Goal: Information Seeking & Learning: Compare options

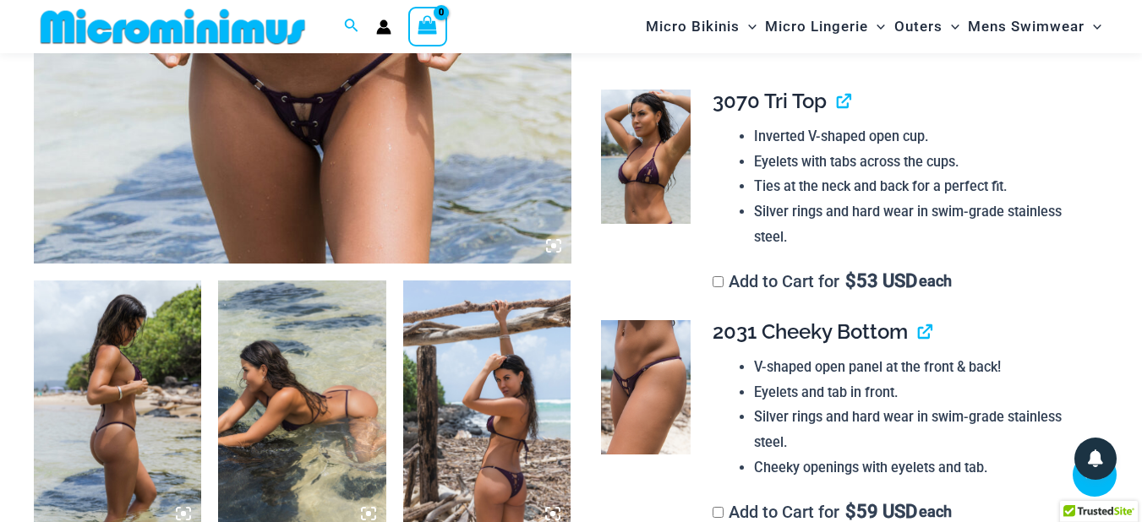
scroll to position [696, 0]
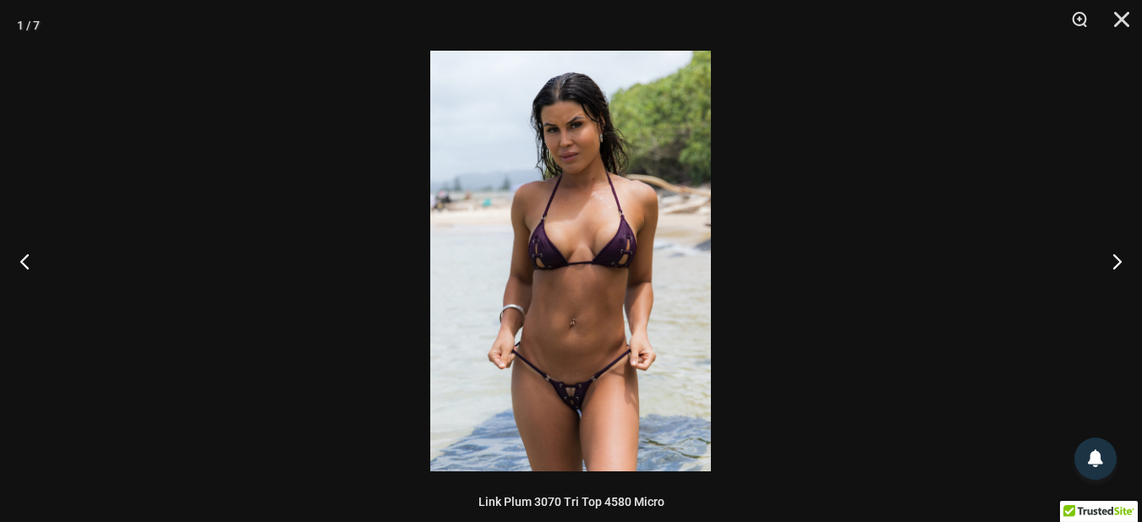
click at [584, 398] on img at bounding box center [570, 261] width 281 height 421
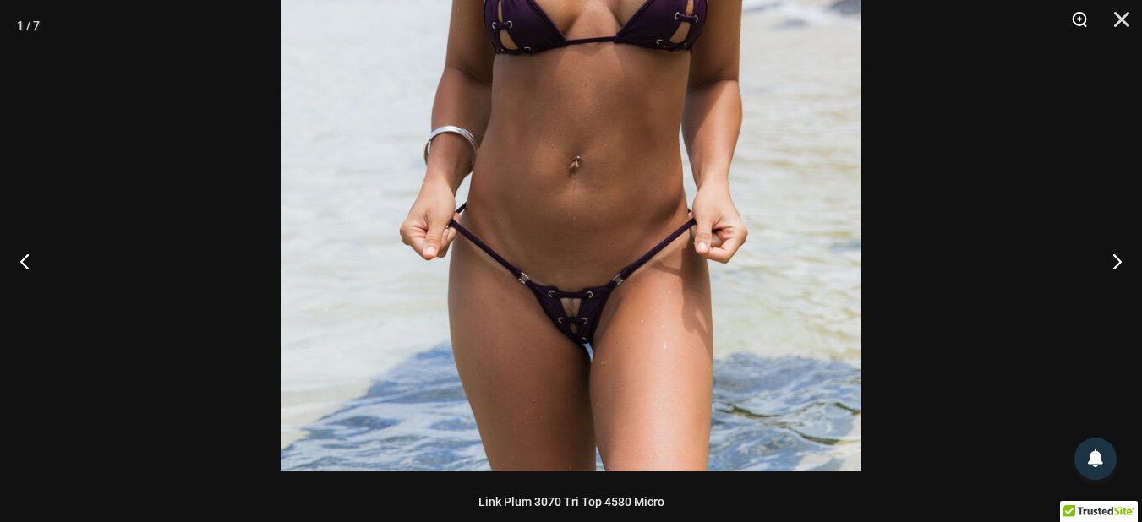
click at [1078, 22] on button "Zoom" at bounding box center [1073, 25] width 42 height 51
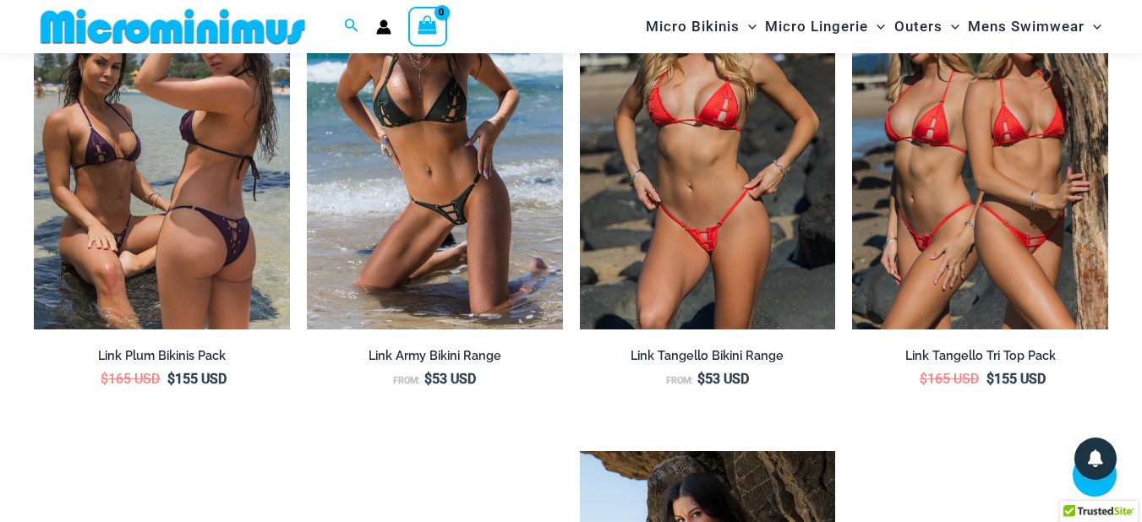
scroll to position [2826, 0]
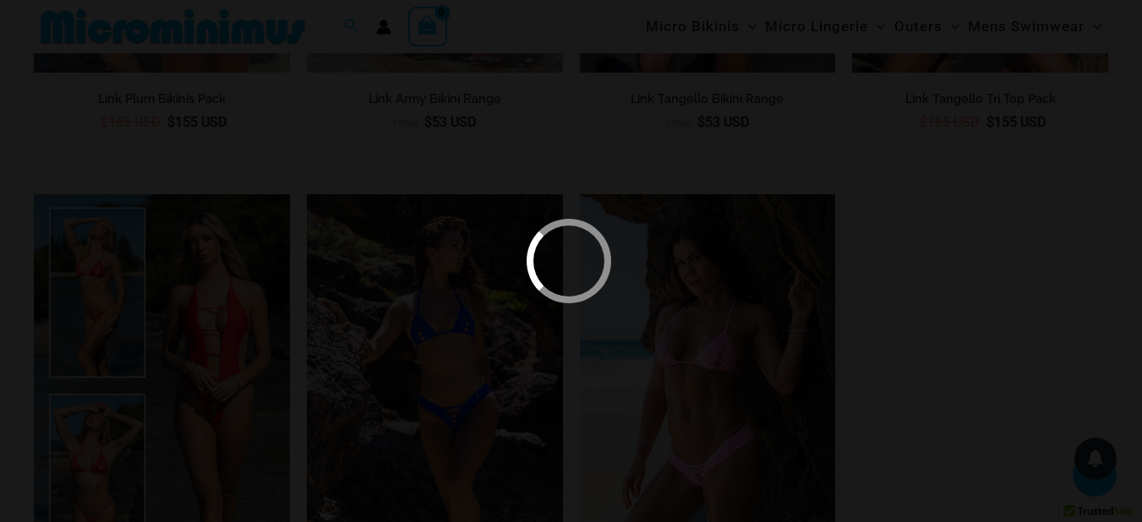
scroll to position [3028, 0]
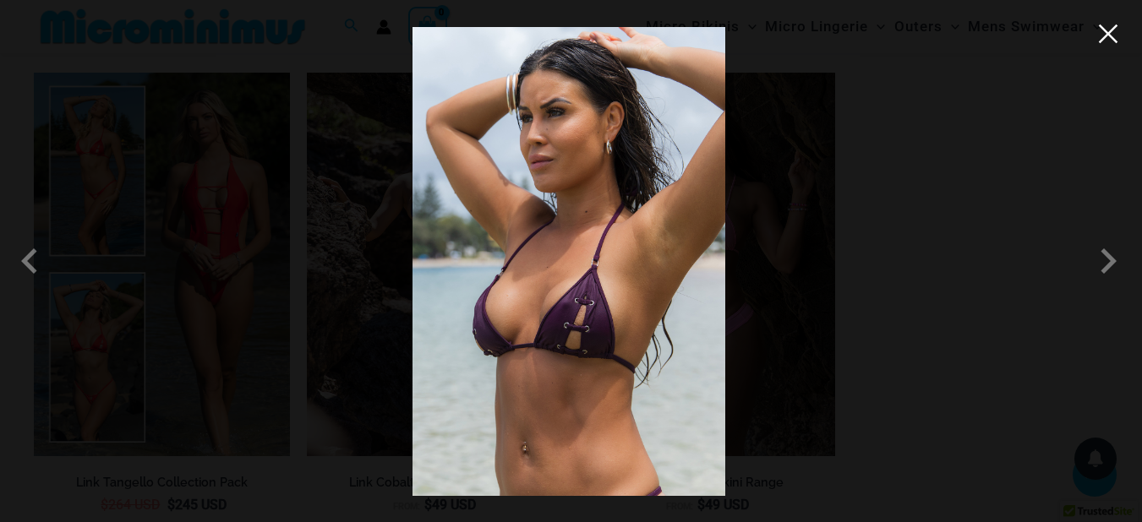
click at [804, 153] on button "Close" at bounding box center [785, 170] width 35 height 35
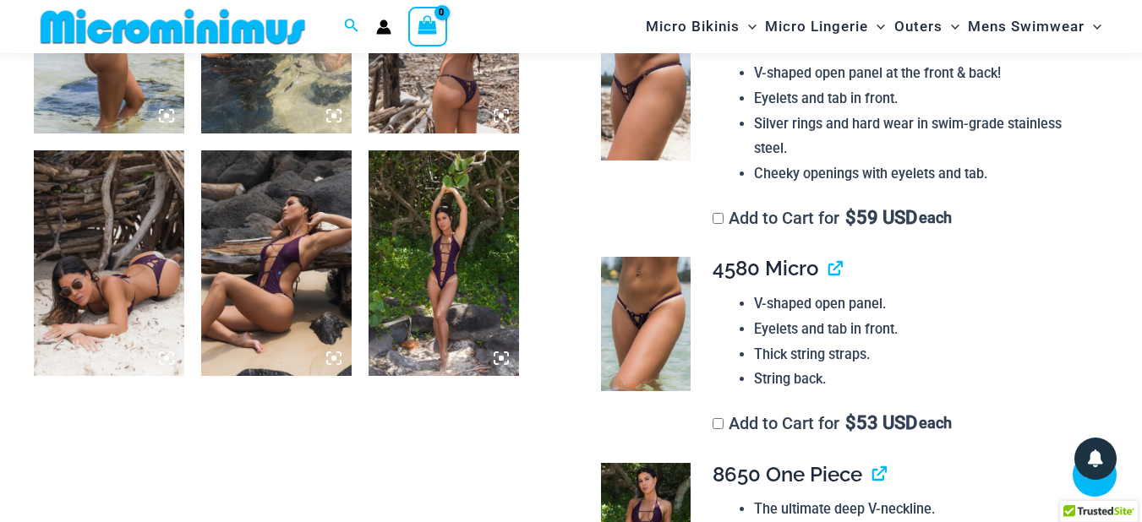
scroll to position [1092, 0]
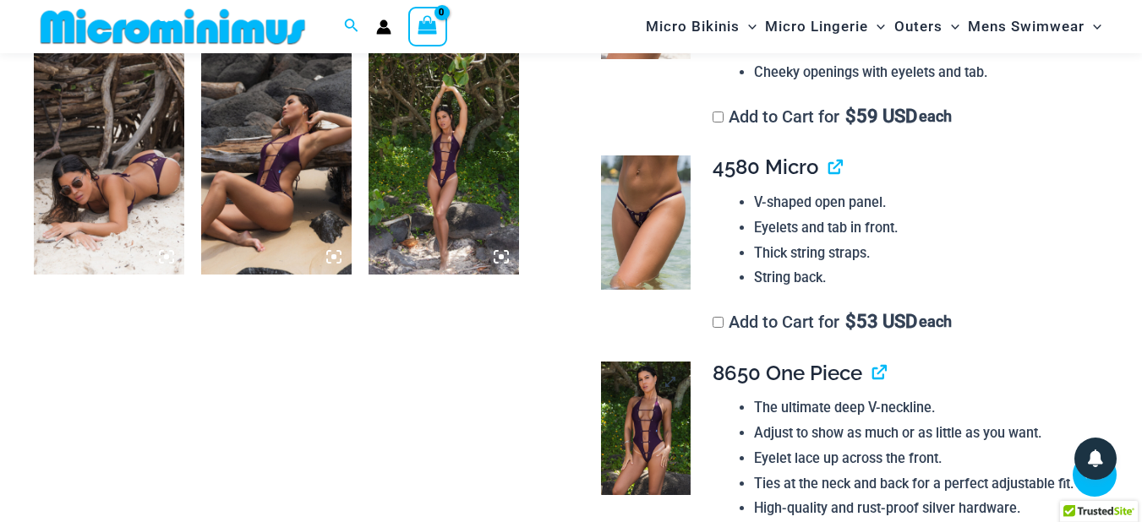
click at [651, 411] on img at bounding box center [646, 429] width 90 height 134
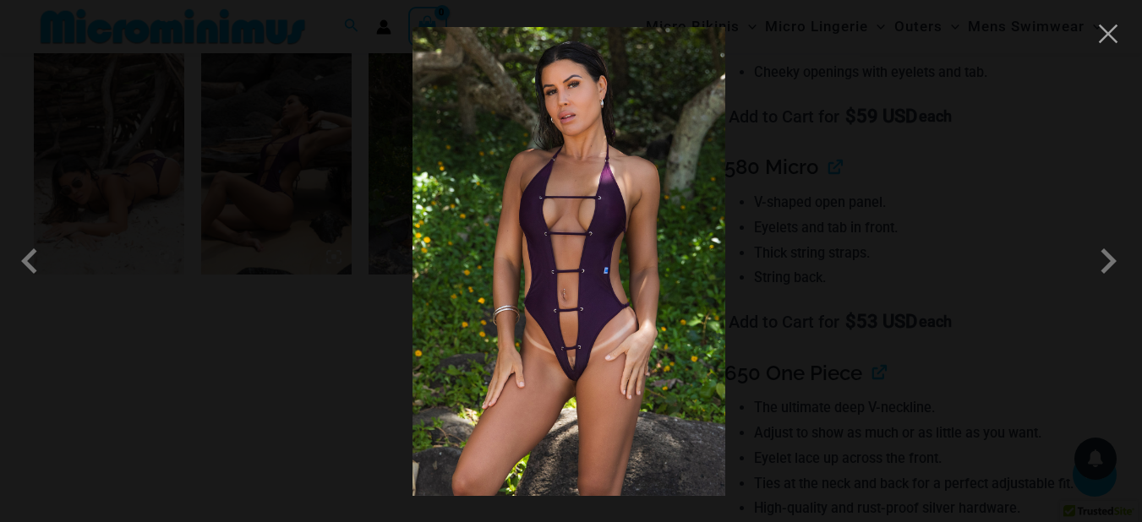
click at [575, 337] on img at bounding box center [568, 261] width 313 height 469
click at [1109, 44] on button "Close" at bounding box center [1107, 33] width 25 height 25
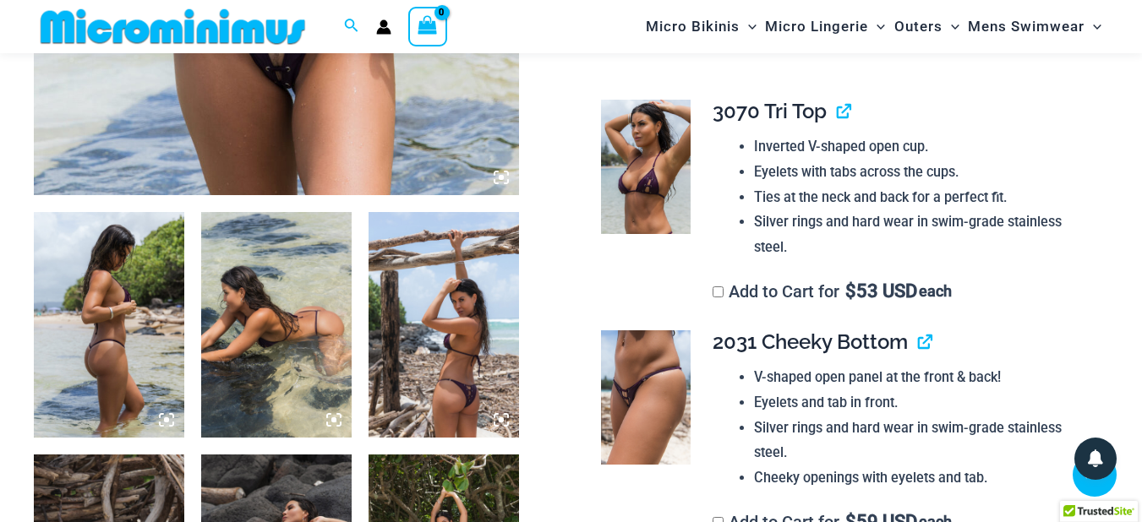
scroll to position [483, 0]
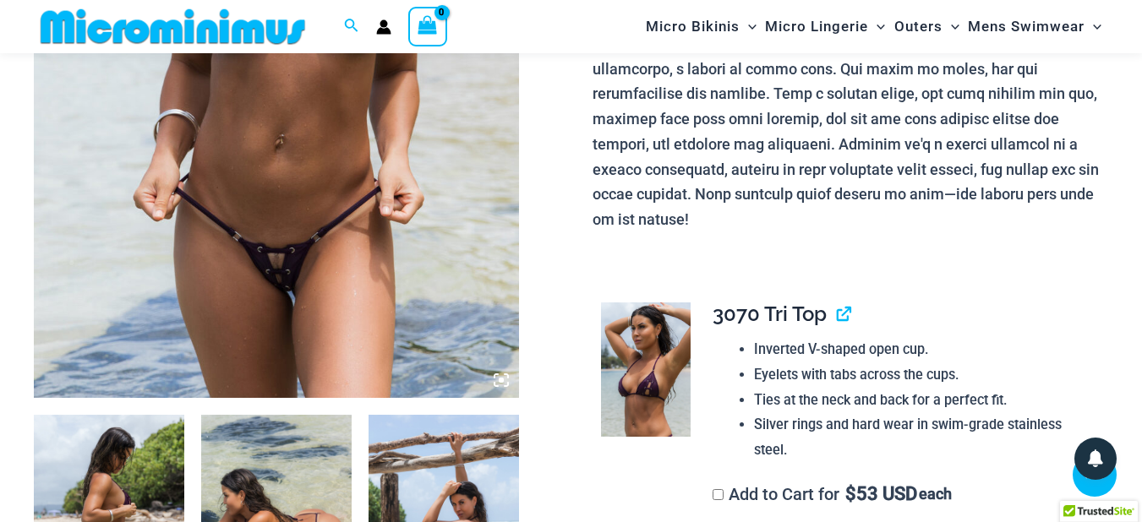
click at [305, 204] on img at bounding box center [276, 34] width 485 height 728
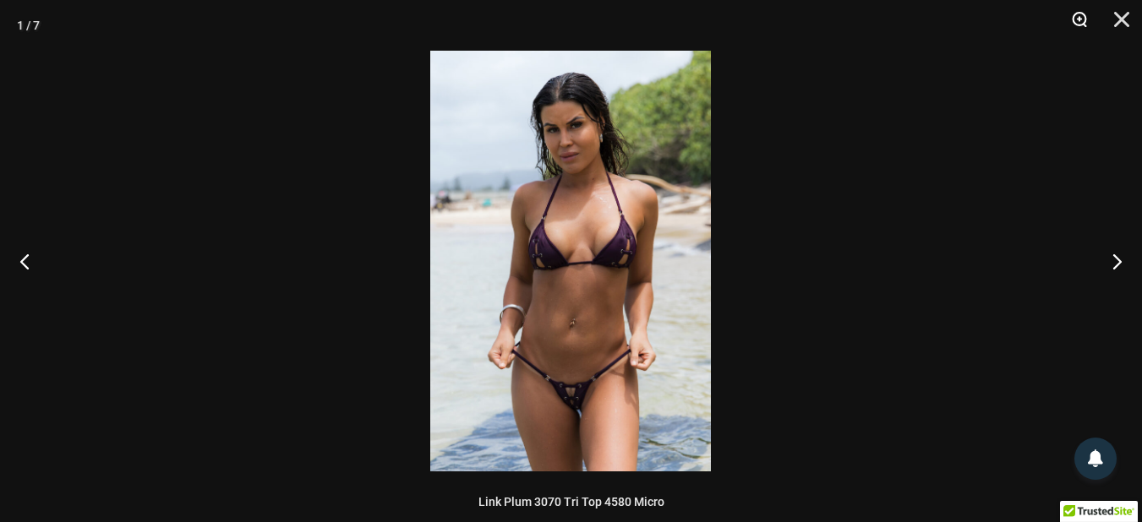
click at [1081, 16] on button "Zoom" at bounding box center [1073, 25] width 42 height 51
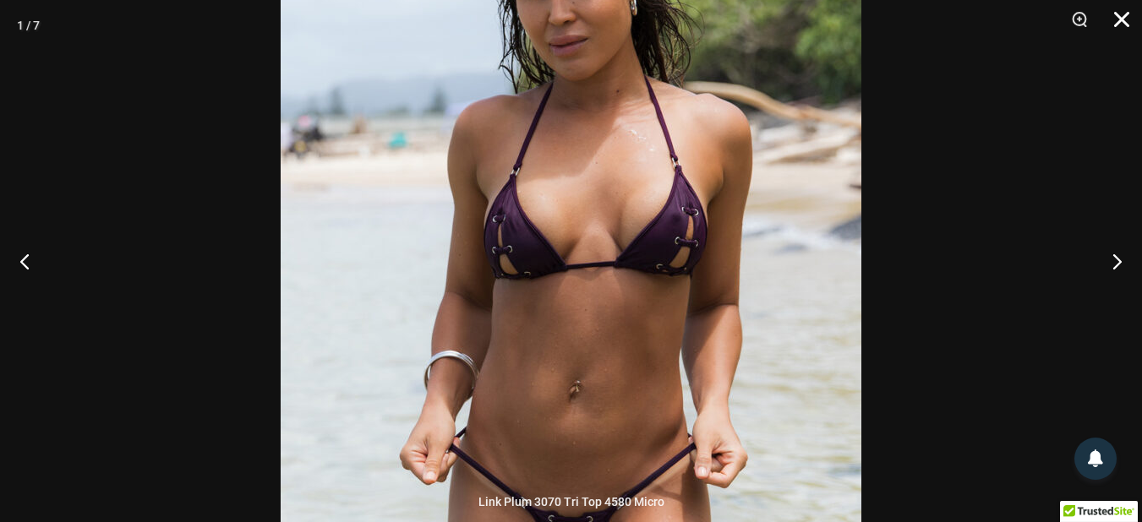
click at [1114, 18] on button "Close" at bounding box center [1115, 25] width 42 height 51
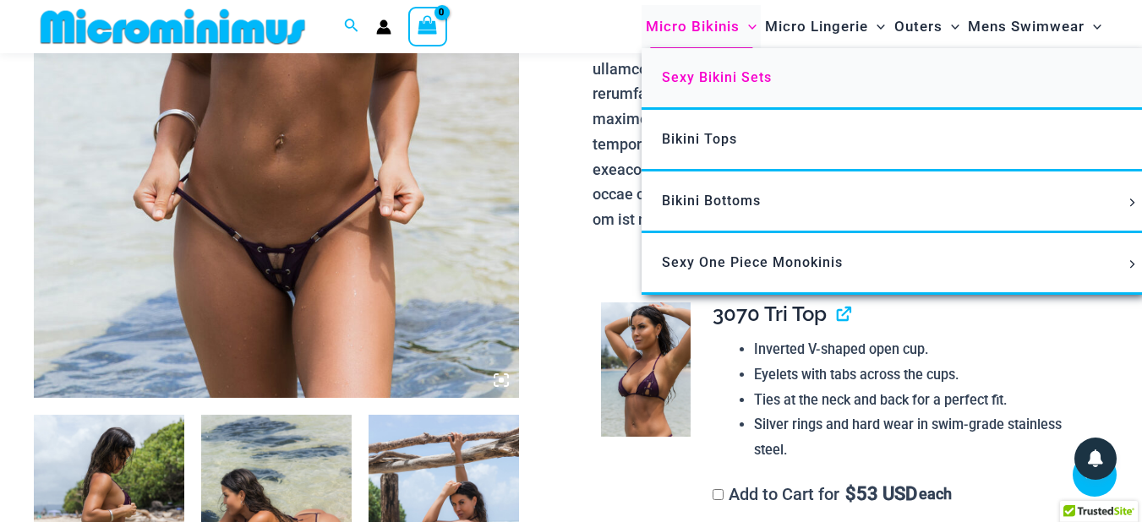
scroll to position [78, 0]
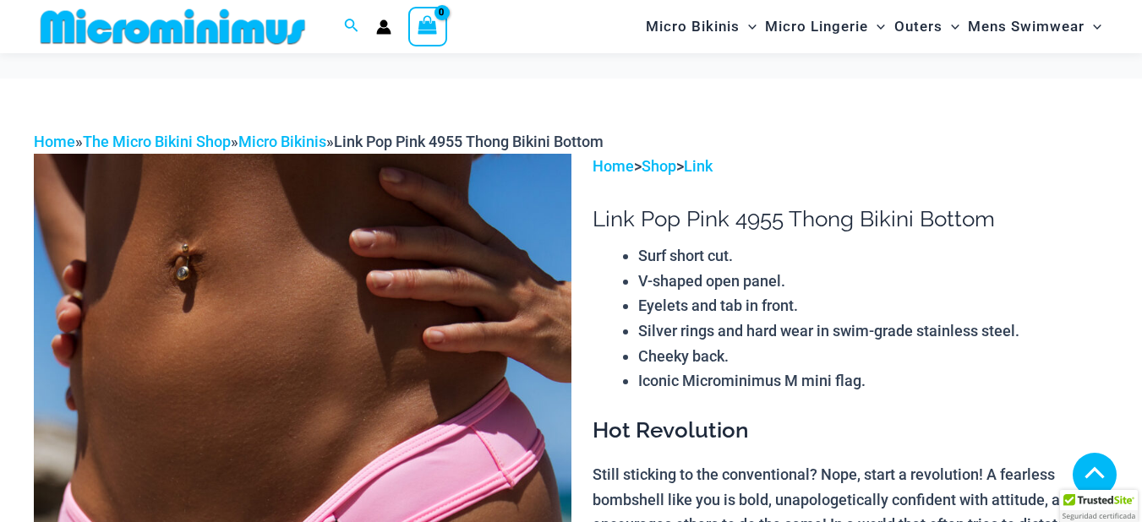
scroll to position [1997, 0]
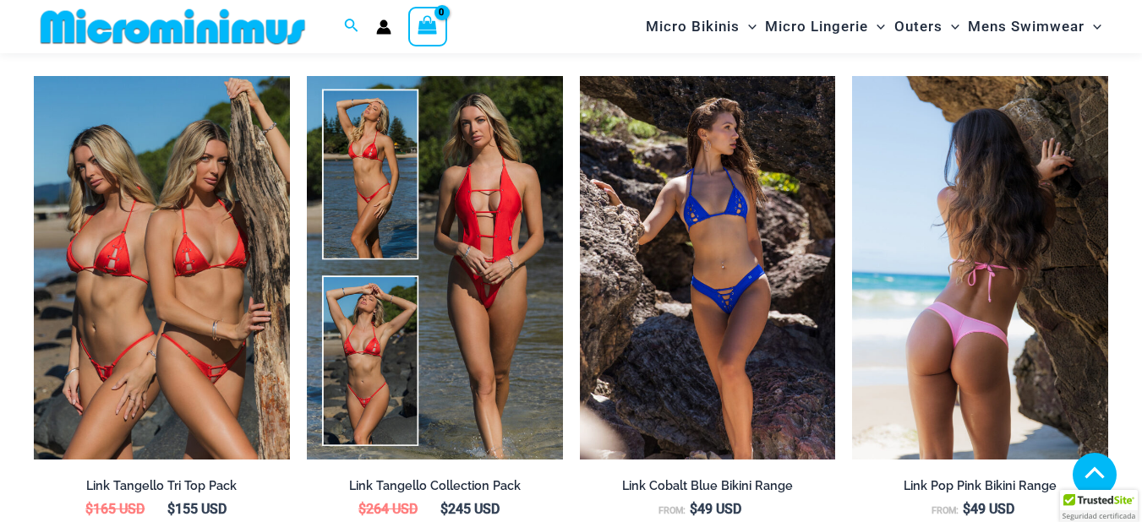
click at [947, 296] on img at bounding box center [980, 268] width 256 height 384
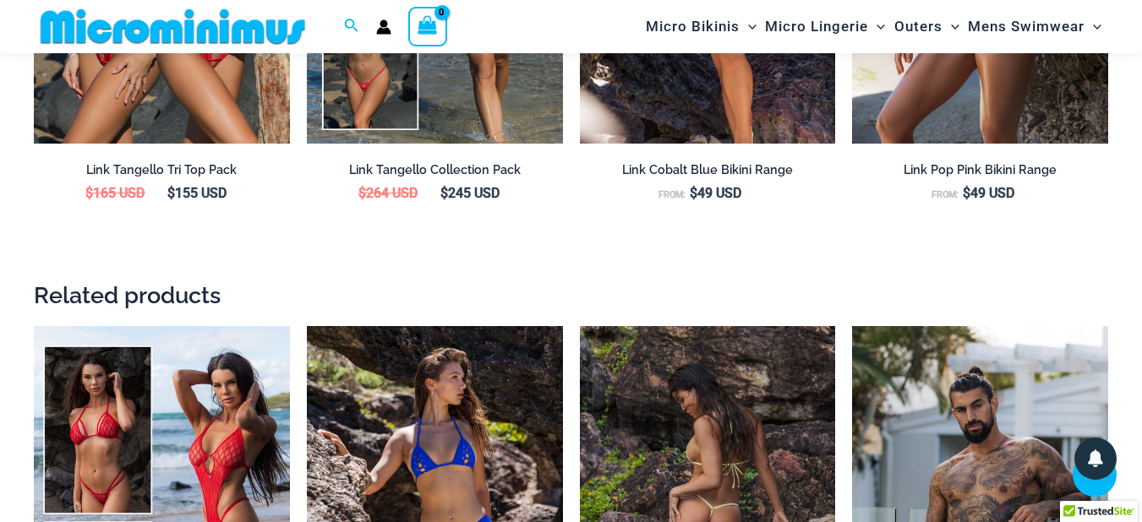
scroll to position [2504, 0]
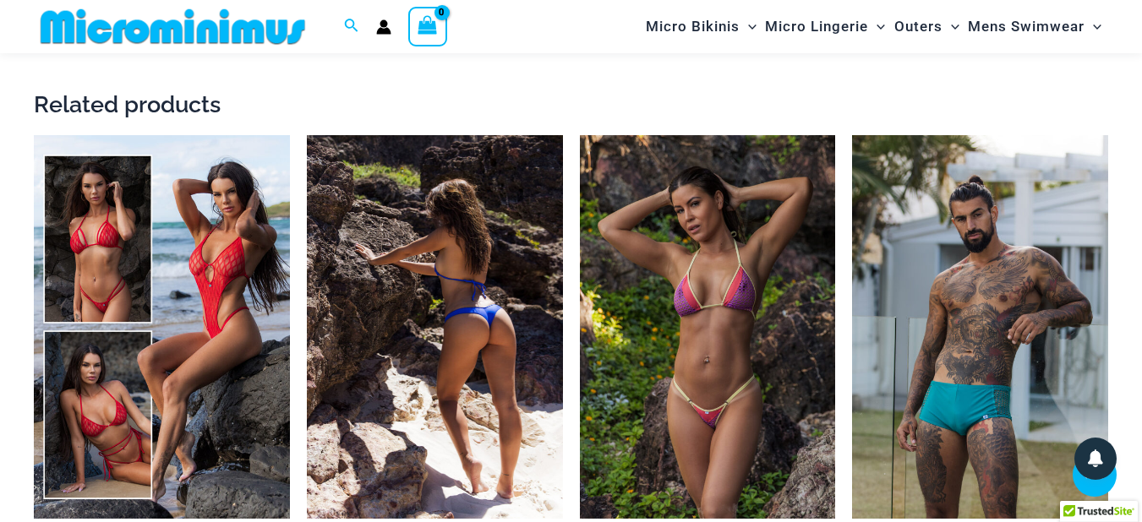
click at [475, 253] on img at bounding box center [435, 327] width 256 height 384
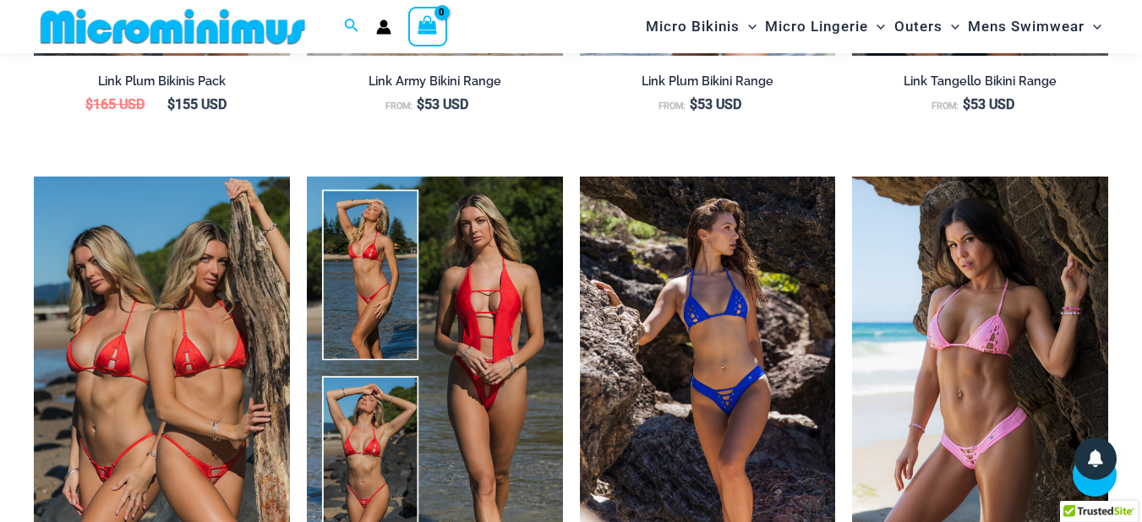
scroll to position [1895, 0]
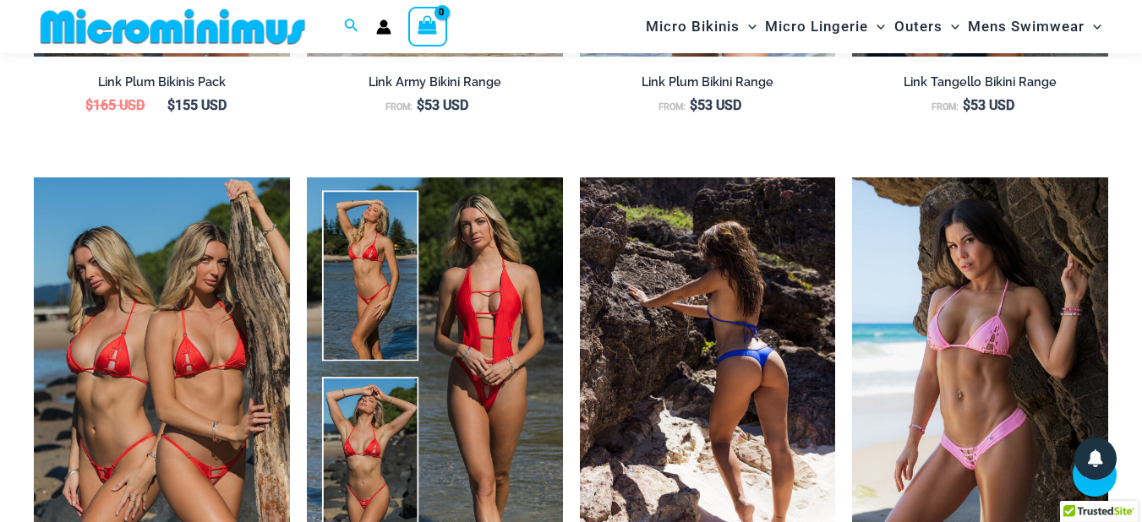
click at [668, 340] on img at bounding box center [708, 369] width 256 height 384
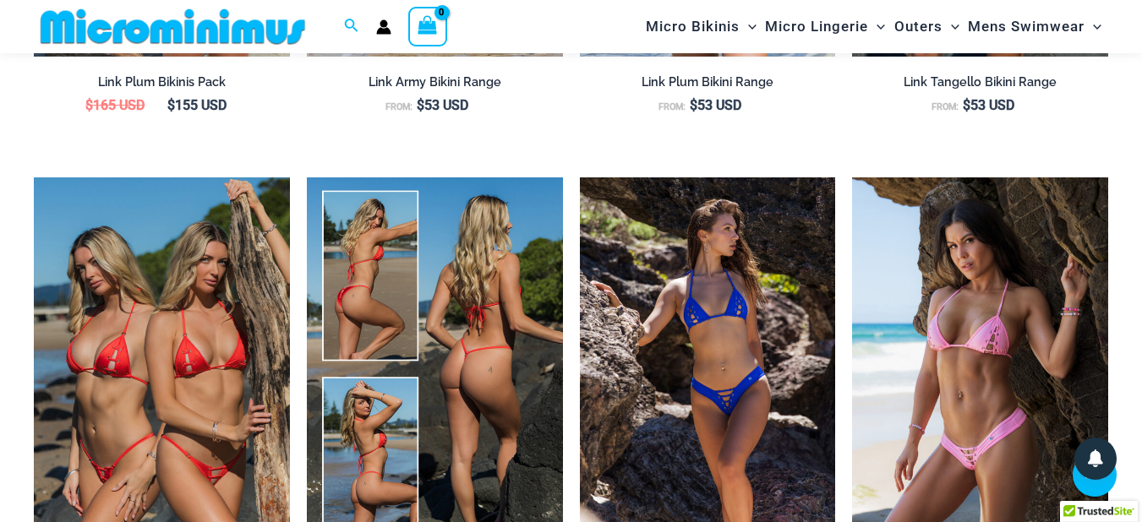
click at [447, 281] on img at bounding box center [435, 369] width 256 height 384
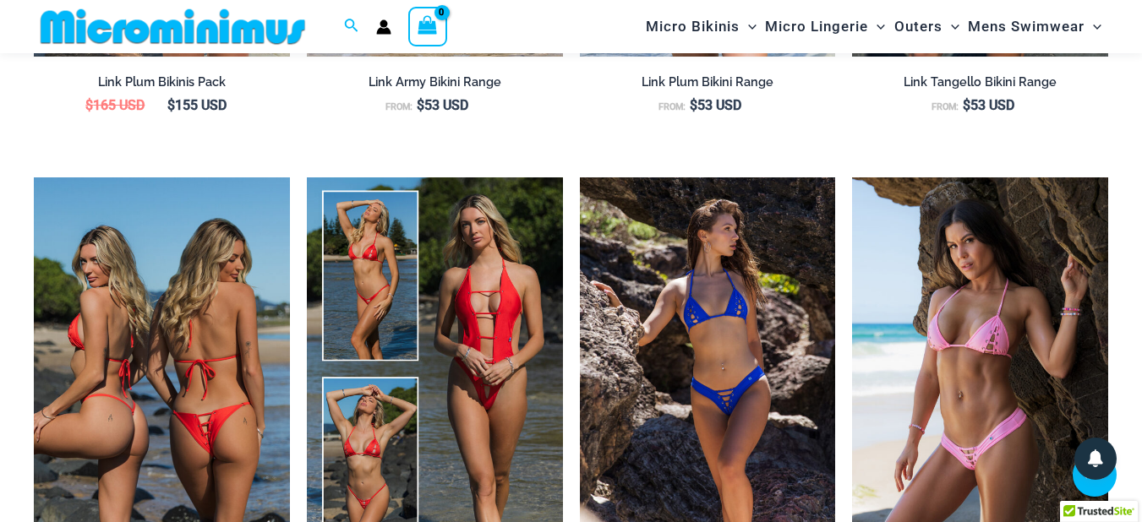
click at [197, 311] on img at bounding box center [162, 369] width 256 height 384
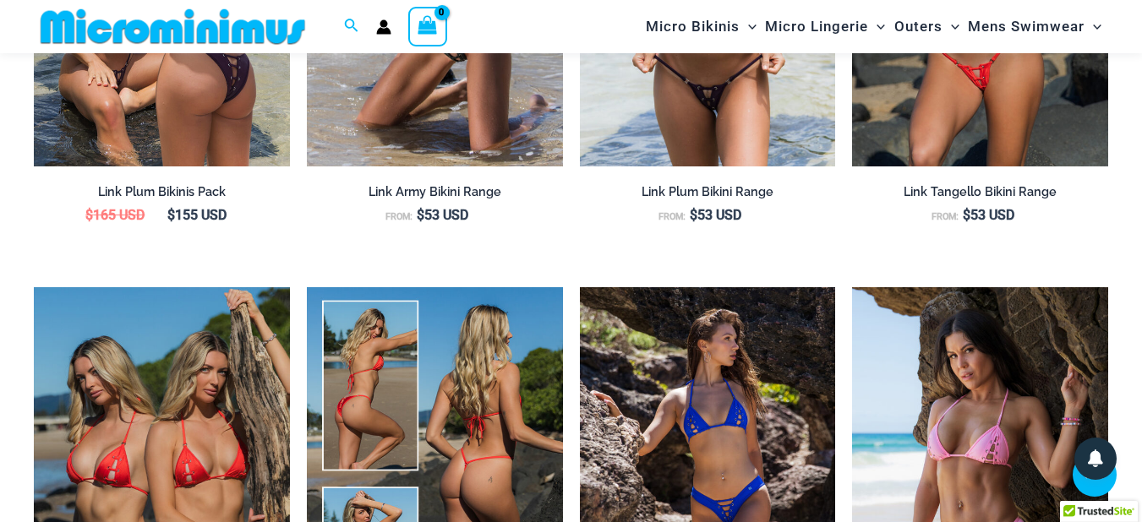
scroll to position [1591, 0]
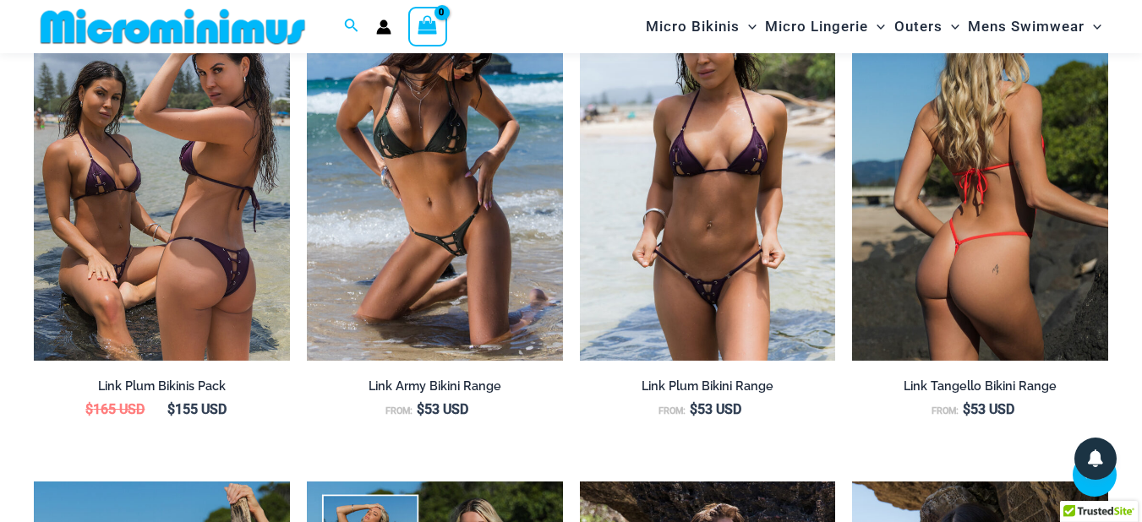
click at [981, 231] on img at bounding box center [980, 168] width 256 height 384
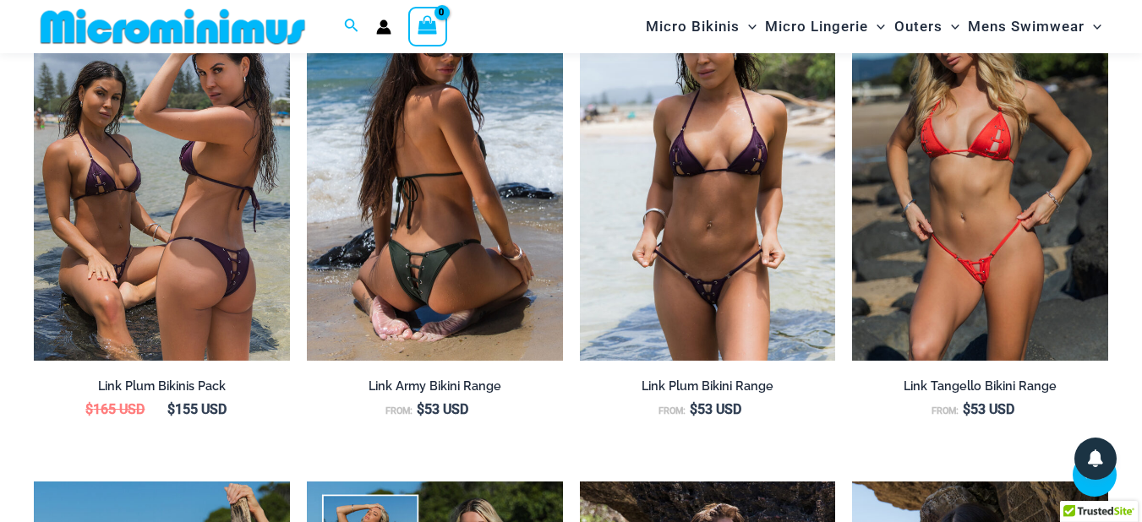
click at [493, 207] on img at bounding box center [435, 168] width 256 height 384
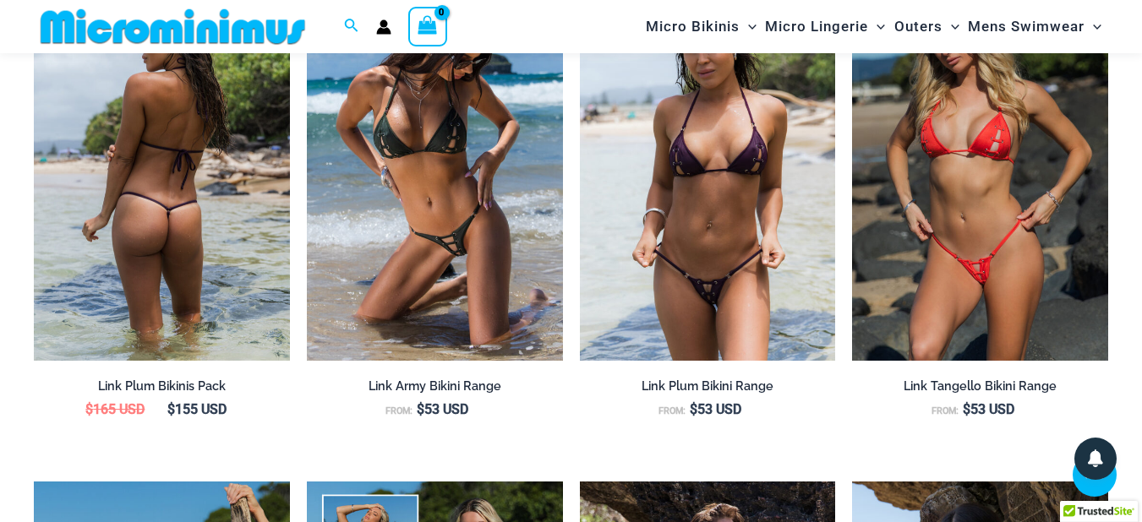
click at [229, 177] on img at bounding box center [162, 168] width 256 height 384
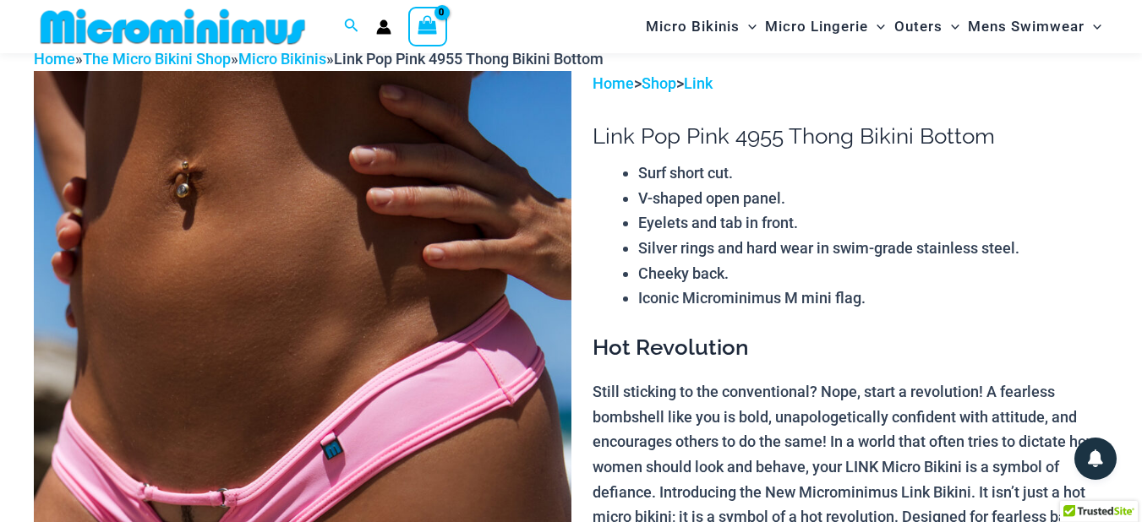
scroll to position [70, 0]
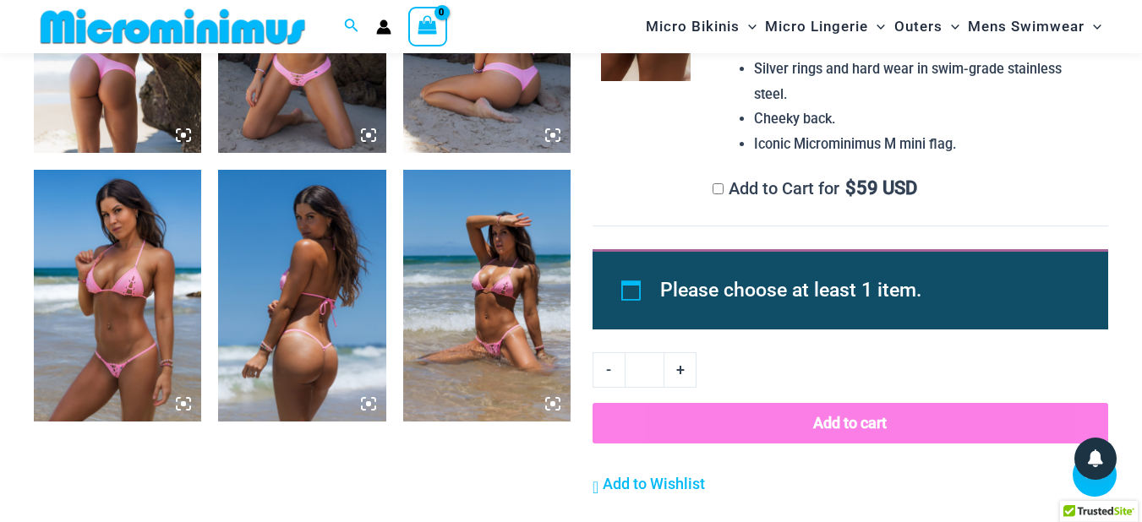
scroll to position [1100, 0]
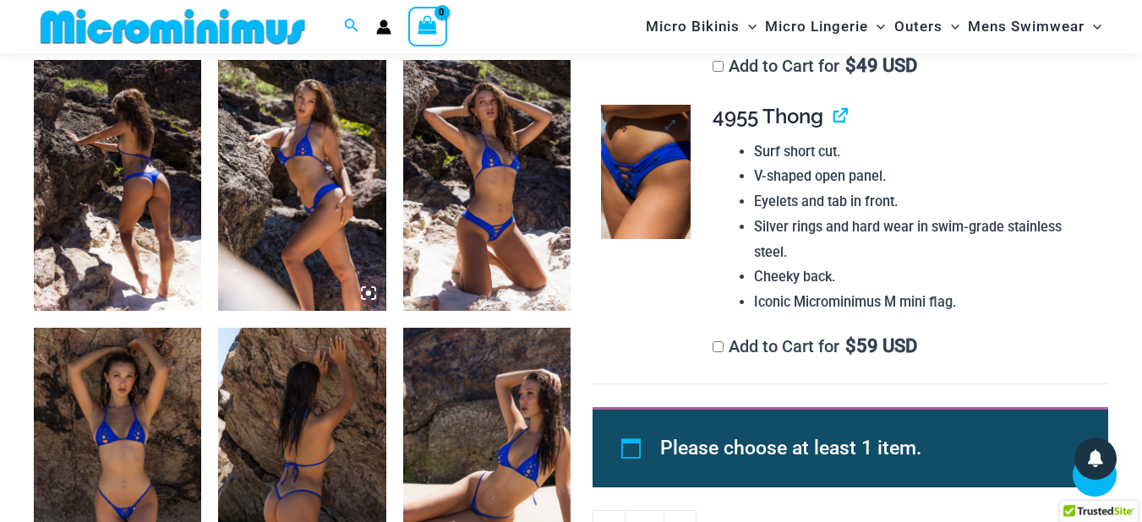
scroll to position [1202, 0]
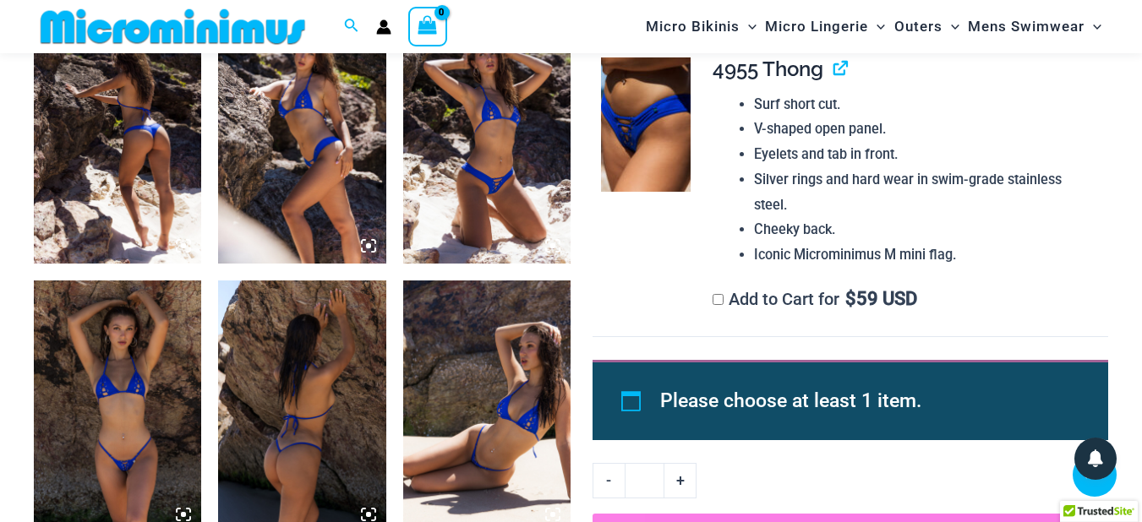
scroll to position [999, 0]
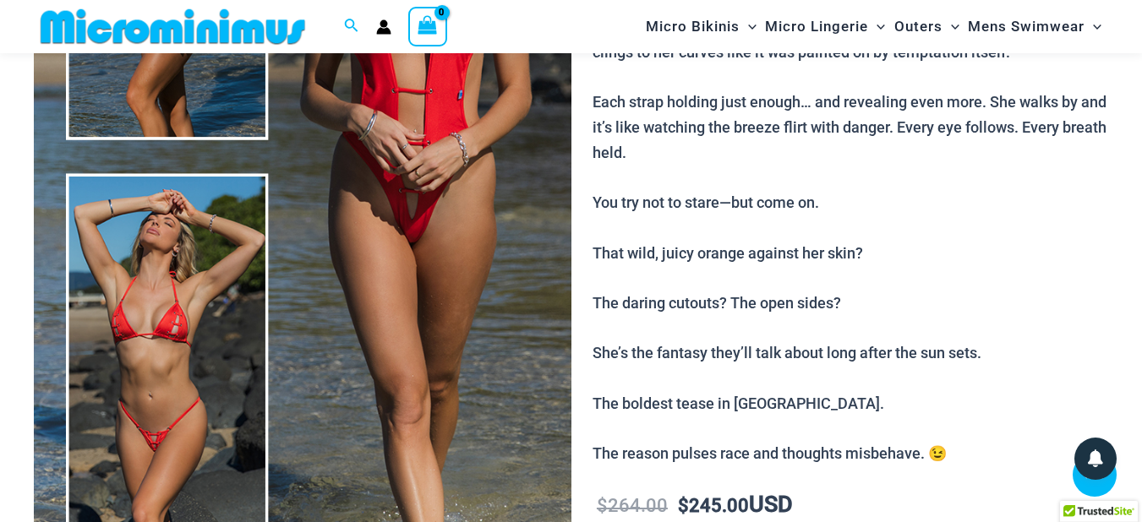
scroll to position [288, 0]
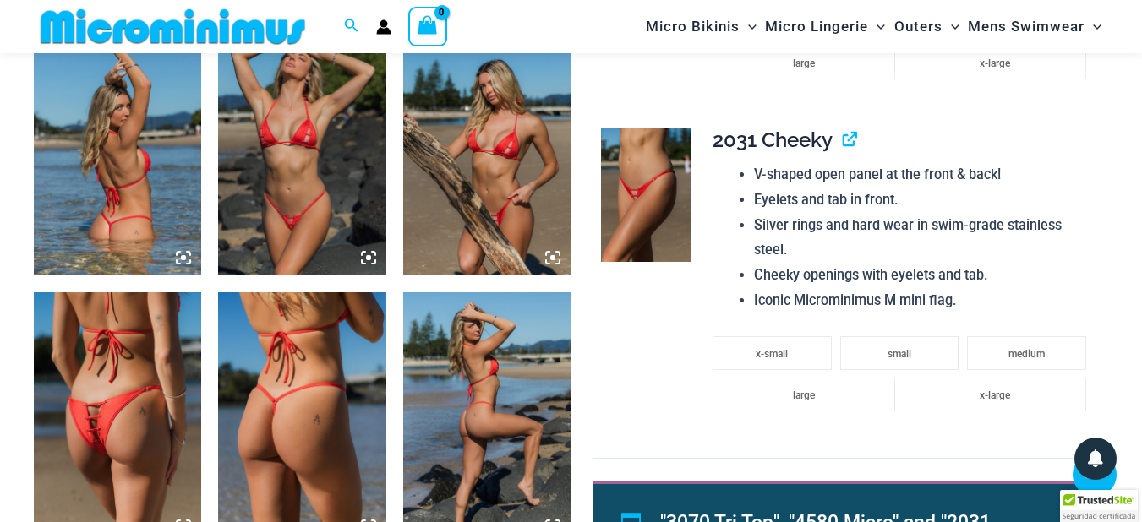
scroll to position [1794, 0]
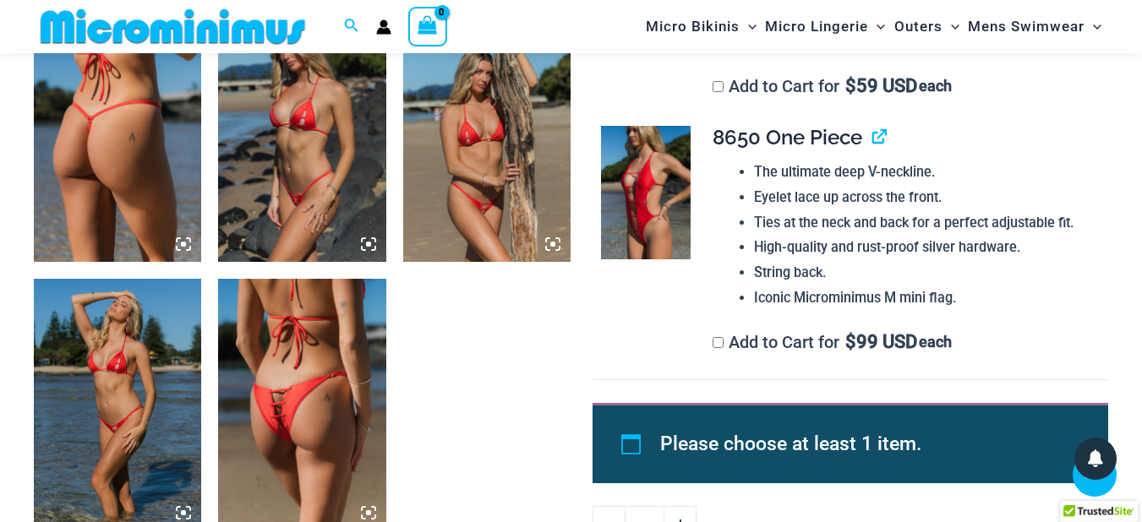
scroll to position [1505, 0]
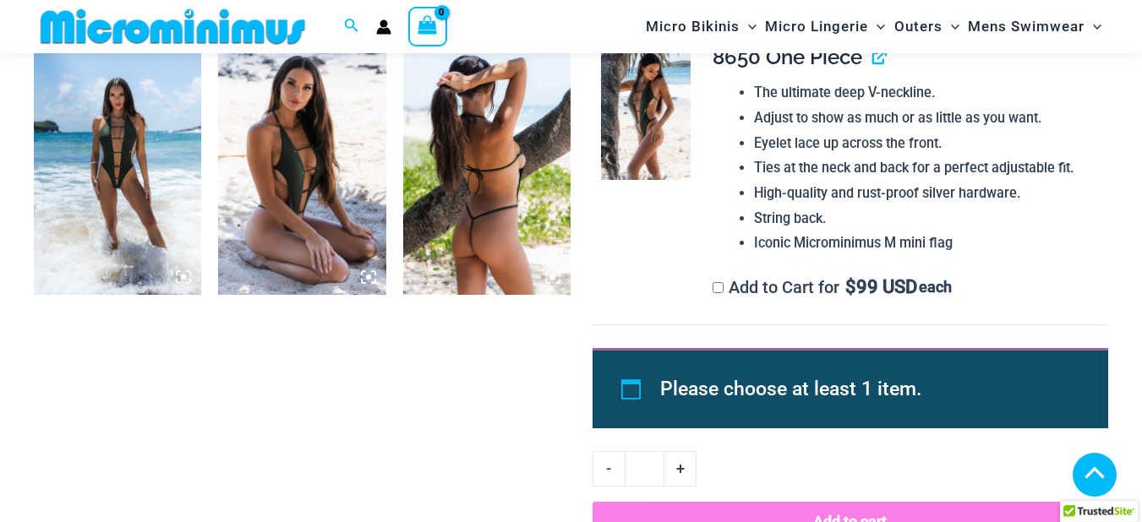
scroll to position [1192, 0]
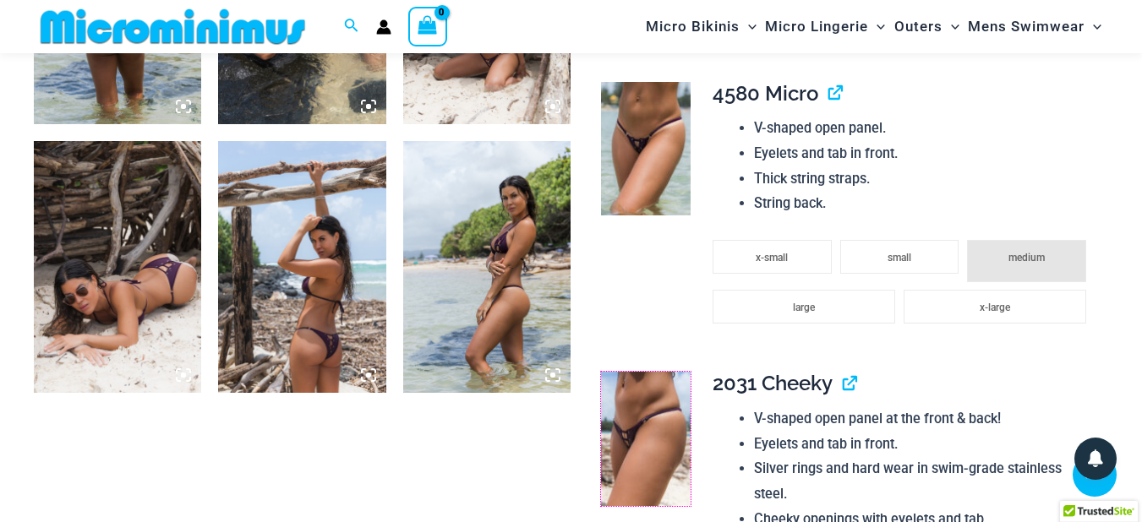
scroll to position [901, 0]
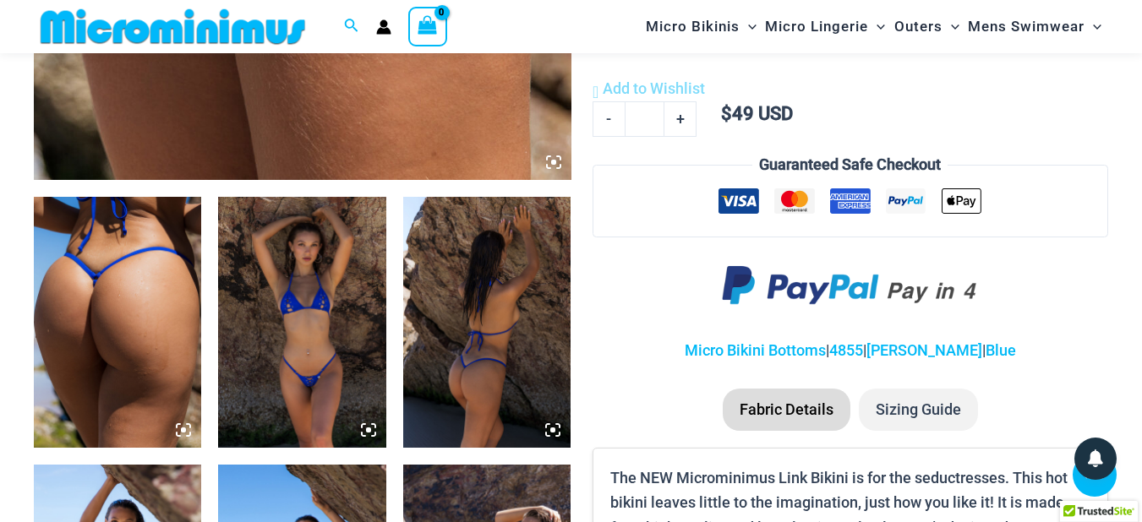
scroll to position [897, 0]
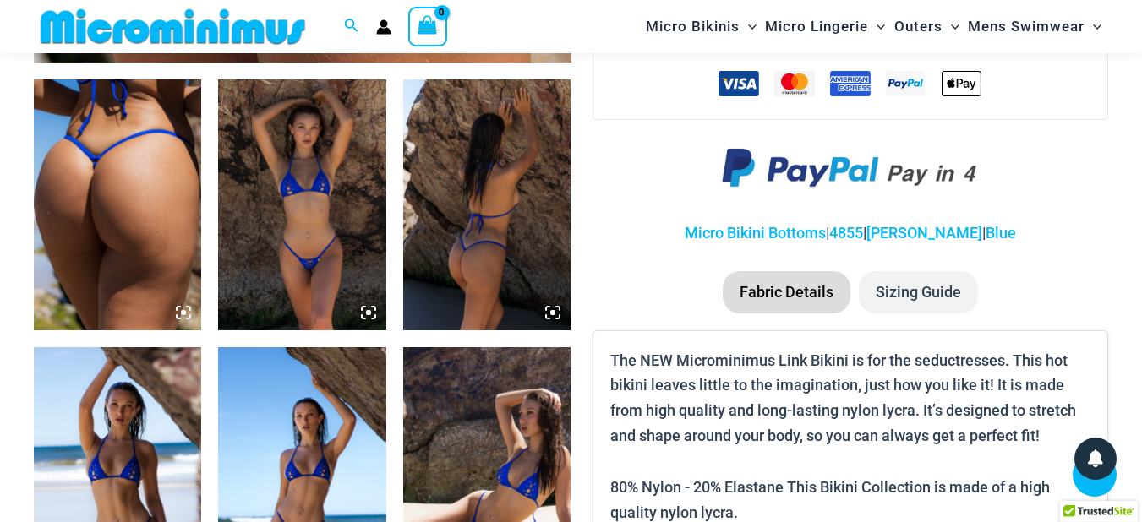
click at [112, 162] on img at bounding box center [117, 205] width 167 height 252
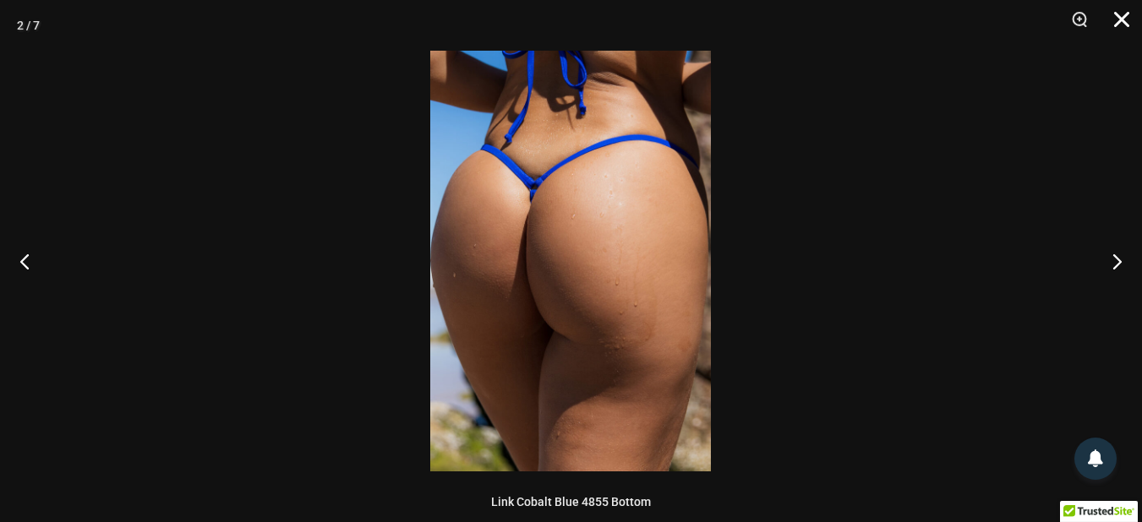
click at [1132, 17] on button "Close" at bounding box center [1115, 25] width 42 height 51
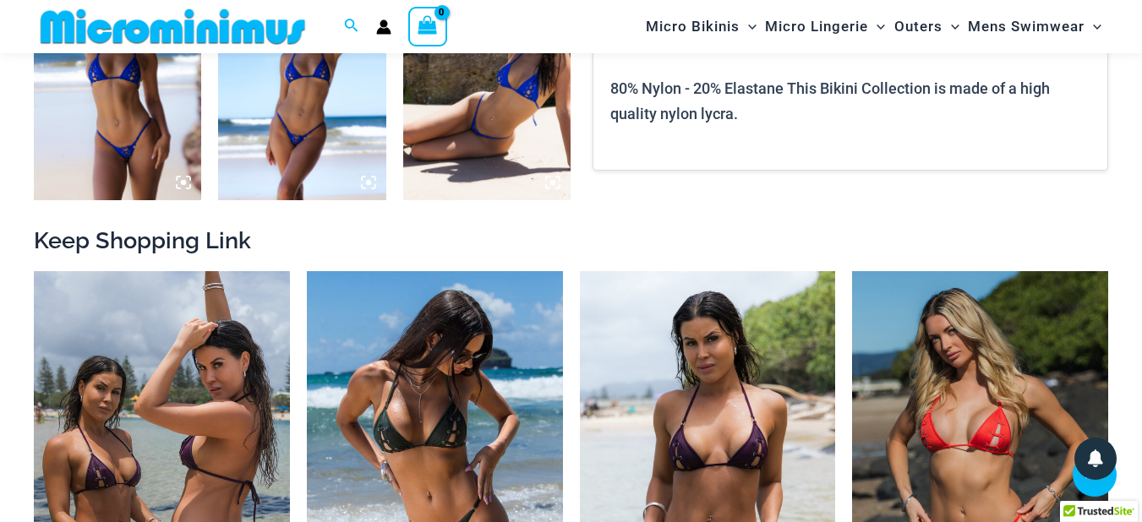
scroll to position [1404, 0]
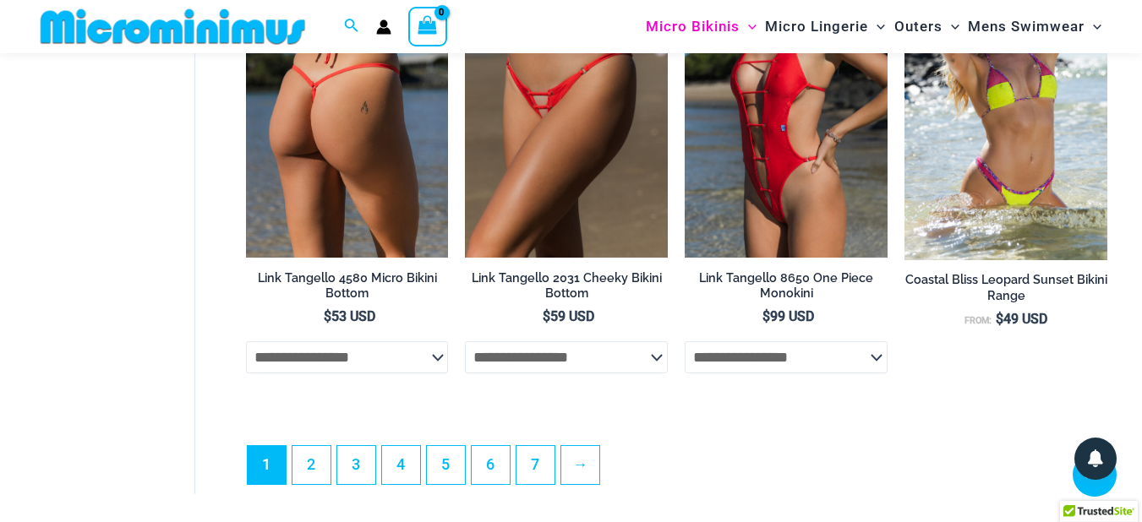
scroll to position [4244, 0]
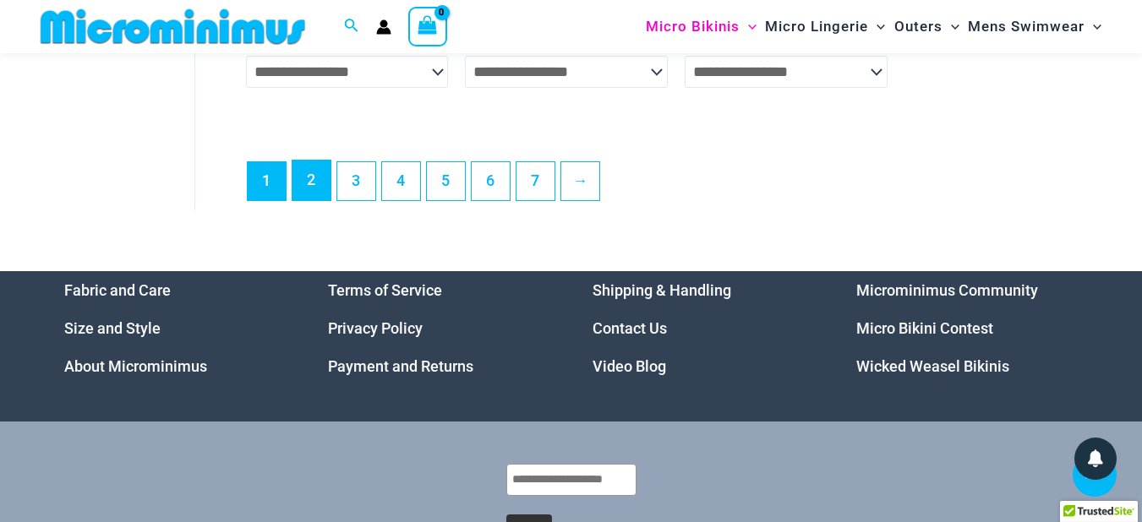
click at [304, 200] on link "2" at bounding box center [311, 181] width 38 height 40
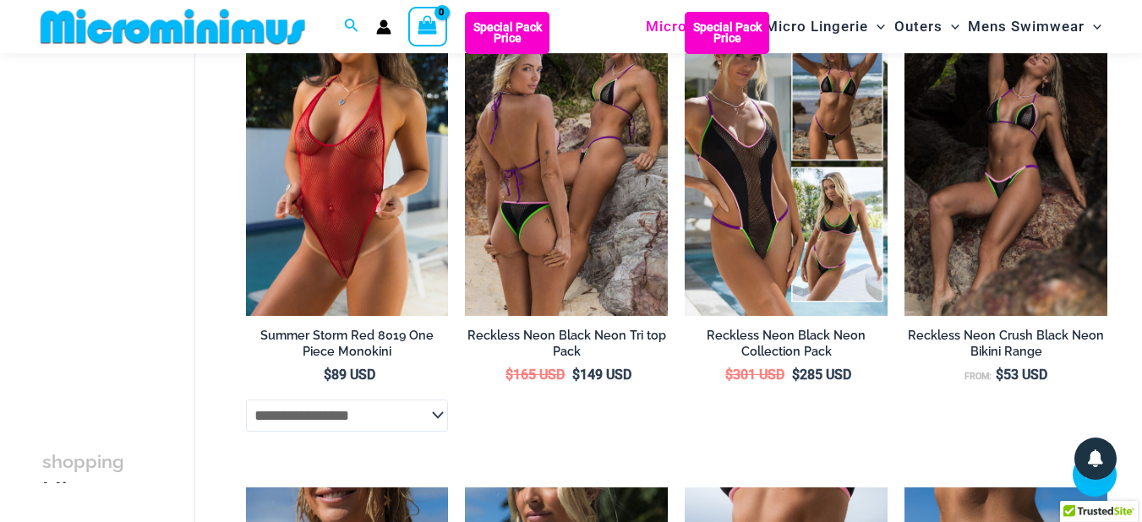
scroll to position [1607, 0]
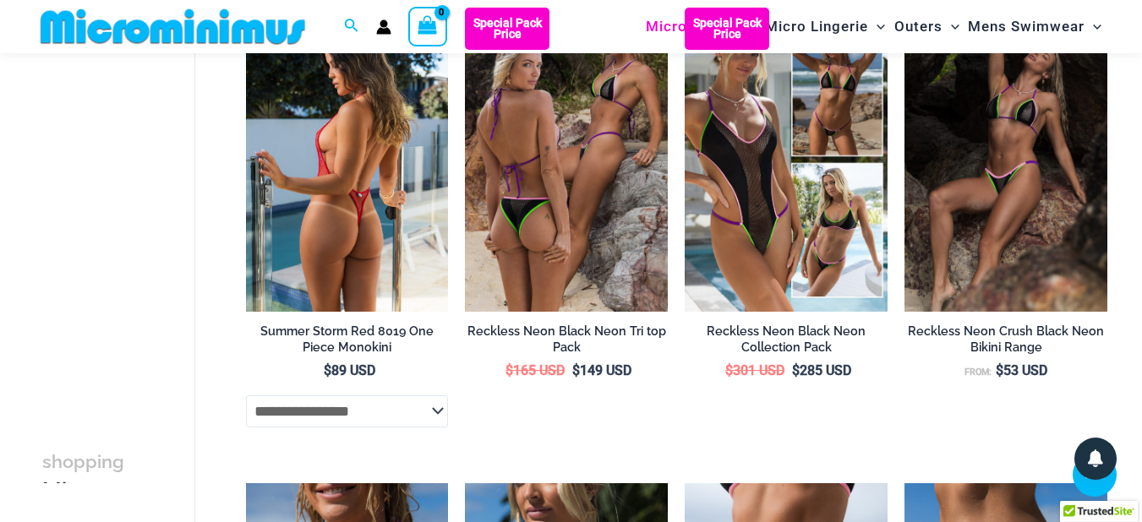
click at [338, 229] on img at bounding box center [347, 160] width 203 height 304
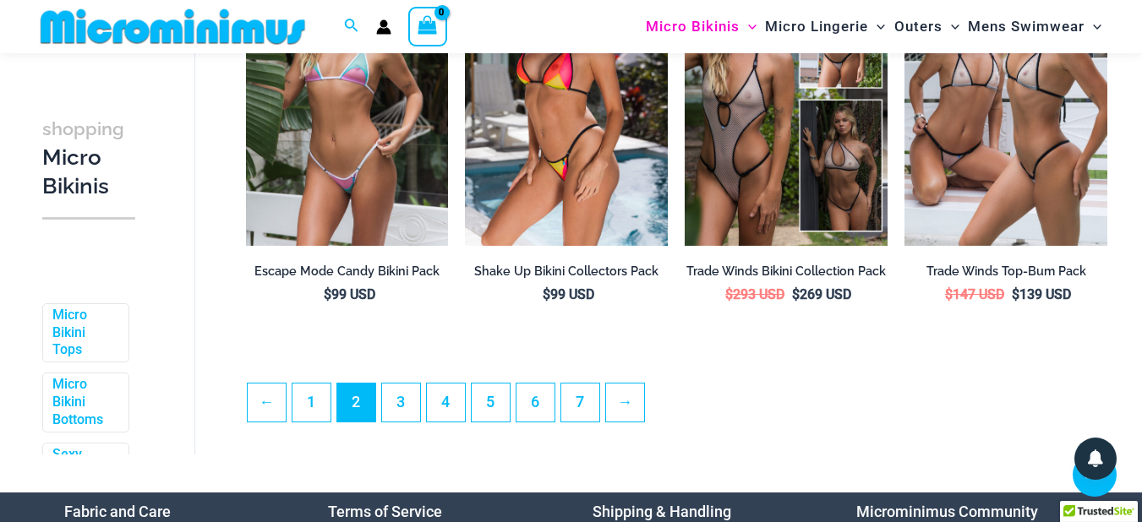
scroll to position [3724, 0]
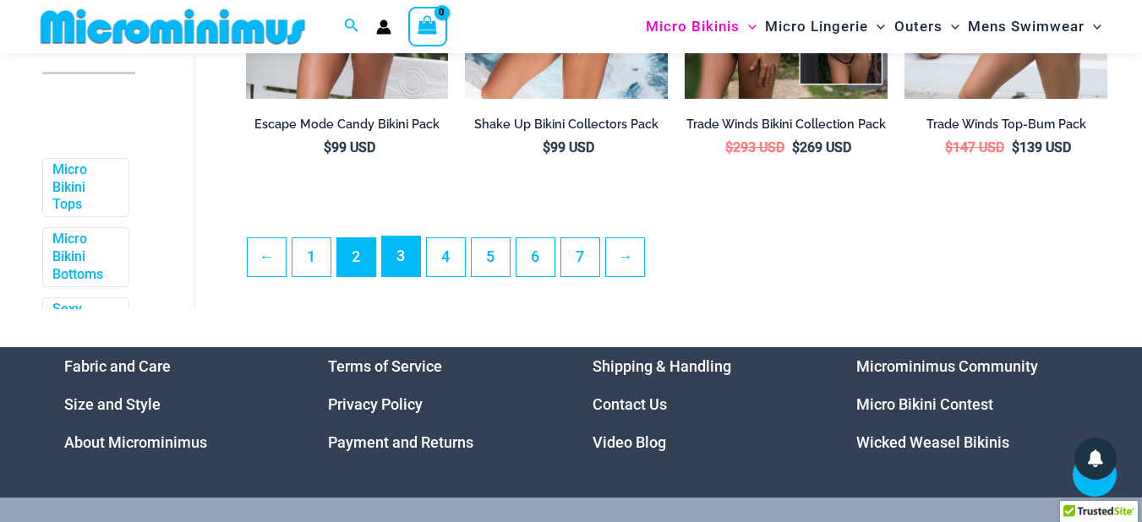
click at [407, 276] on link "3" at bounding box center [401, 257] width 38 height 40
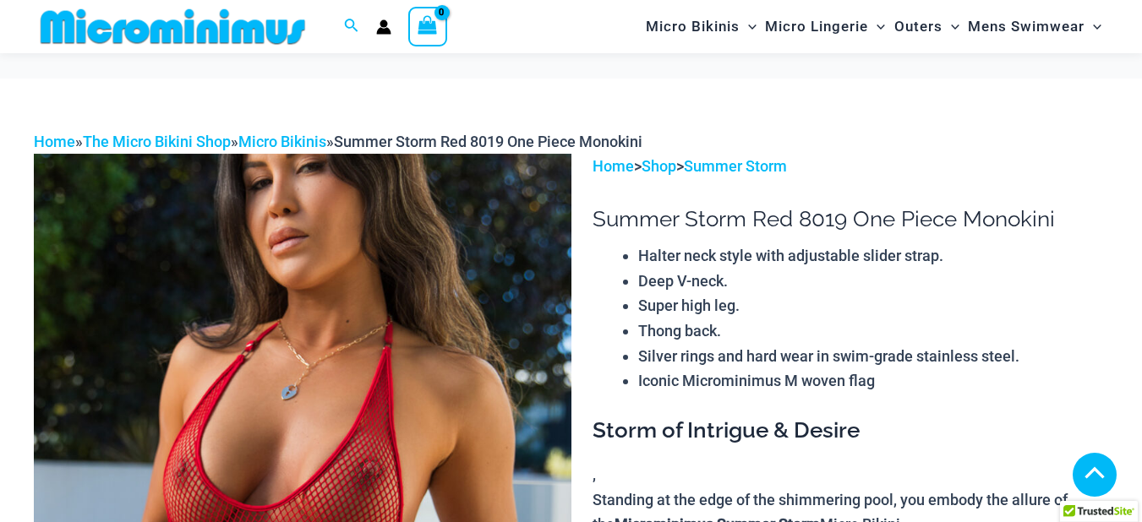
scroll to position [1724, 0]
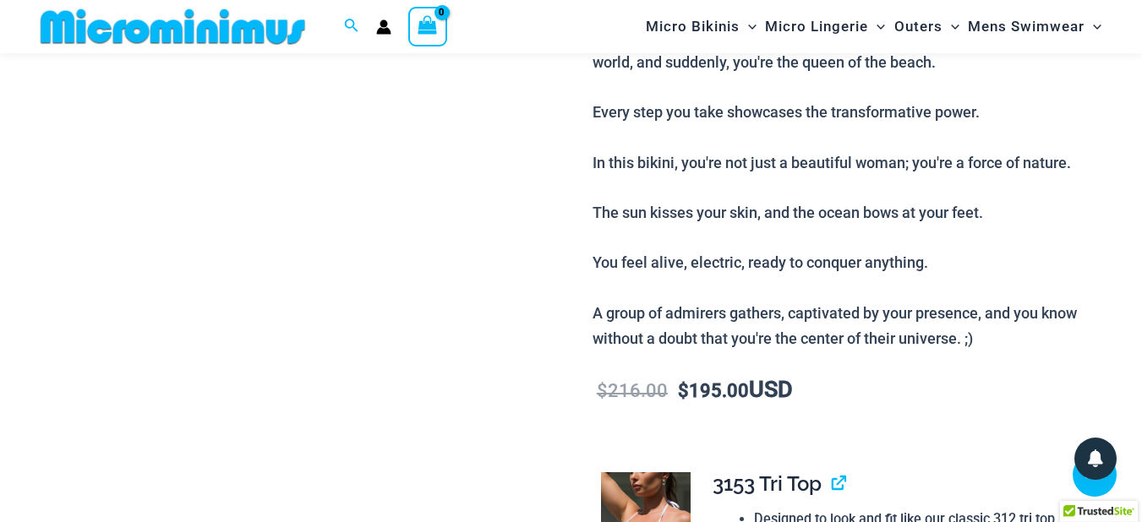
scroll to position [392, 0]
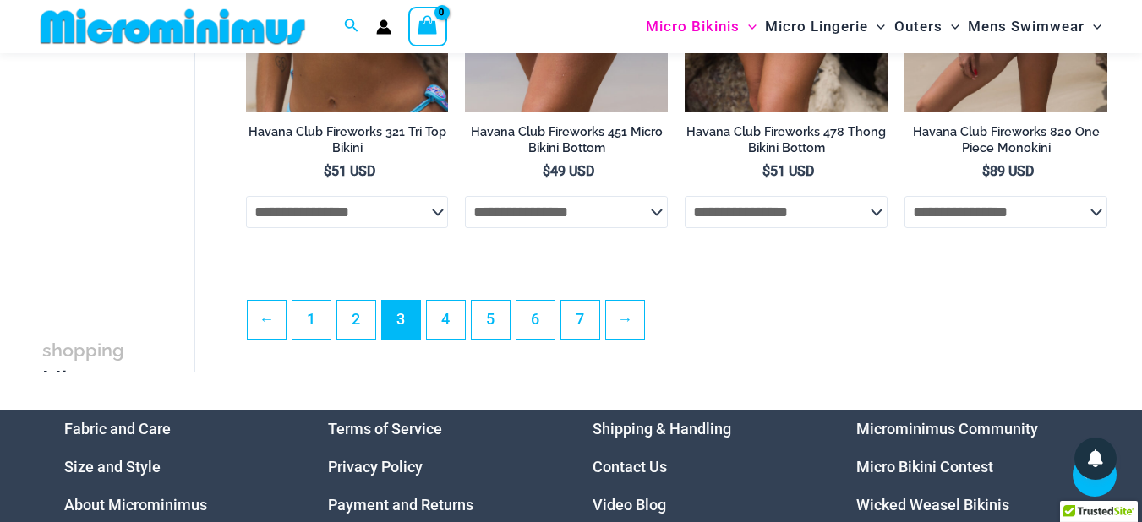
scroll to position [3838, 0]
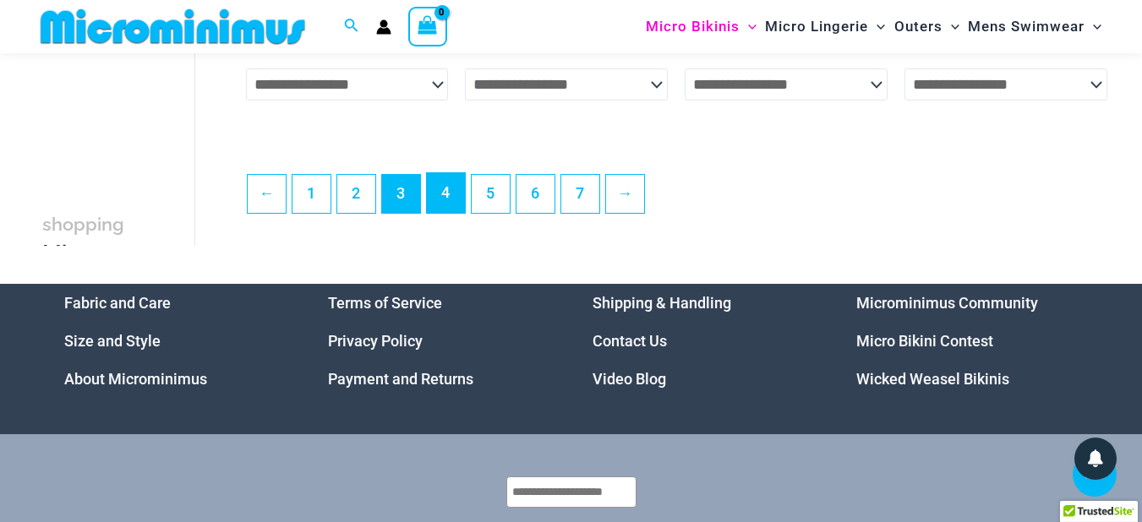
click at [442, 210] on link "4" at bounding box center [446, 193] width 38 height 40
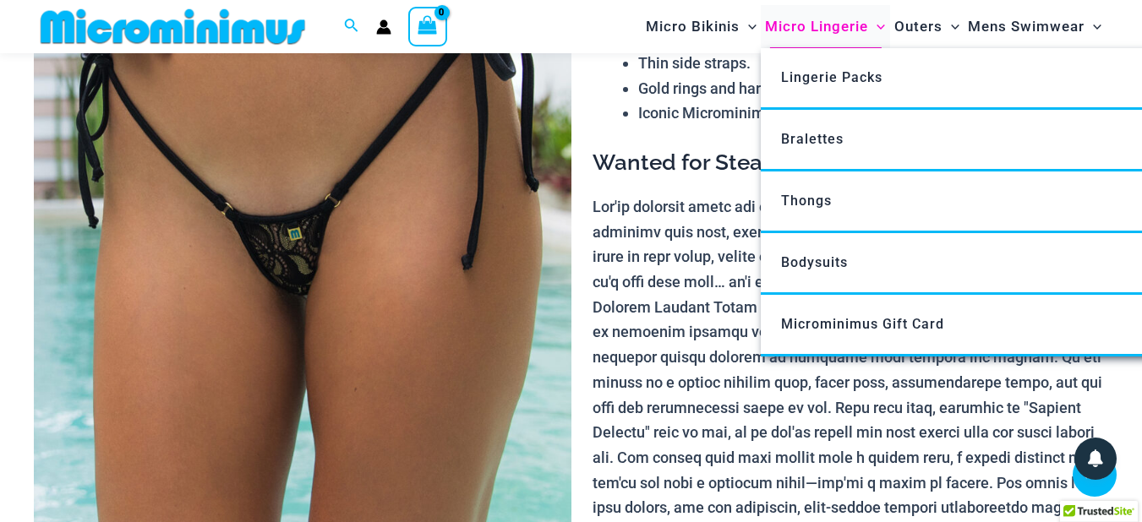
scroll to position [289, 0]
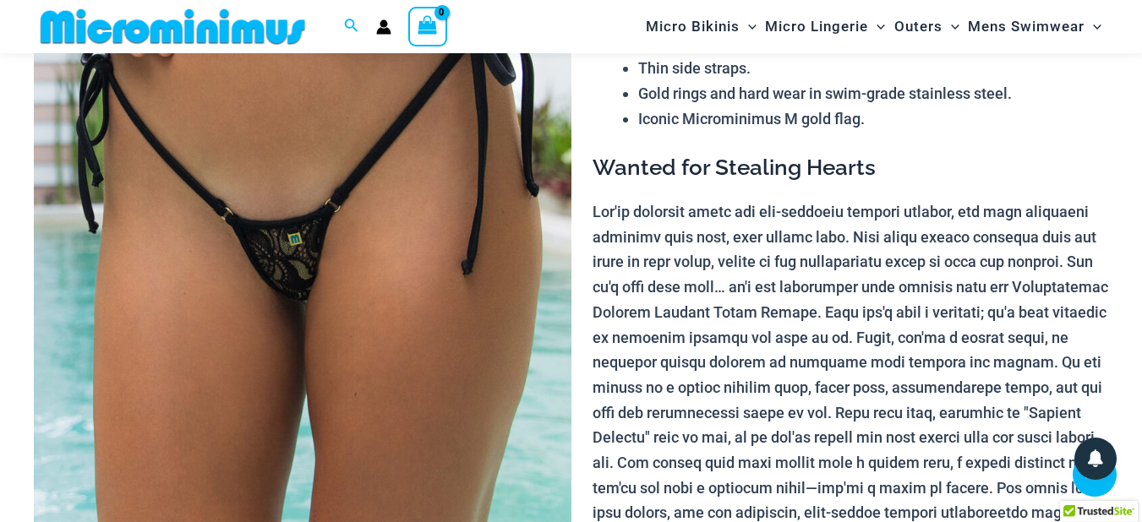
click at [291, 188] on img at bounding box center [302, 267] width 537 height 805
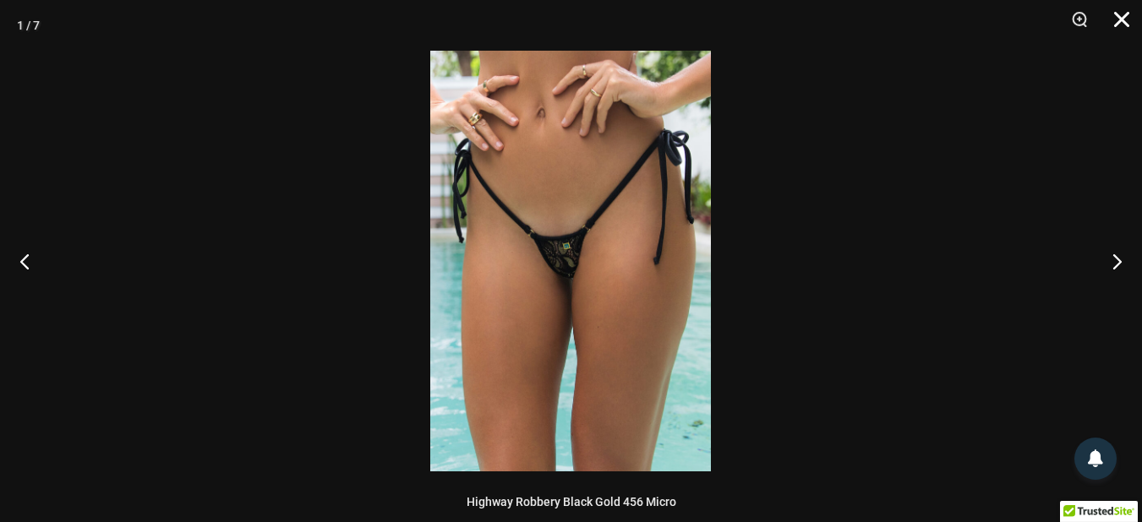
click at [1121, 9] on button "Close" at bounding box center [1115, 25] width 42 height 51
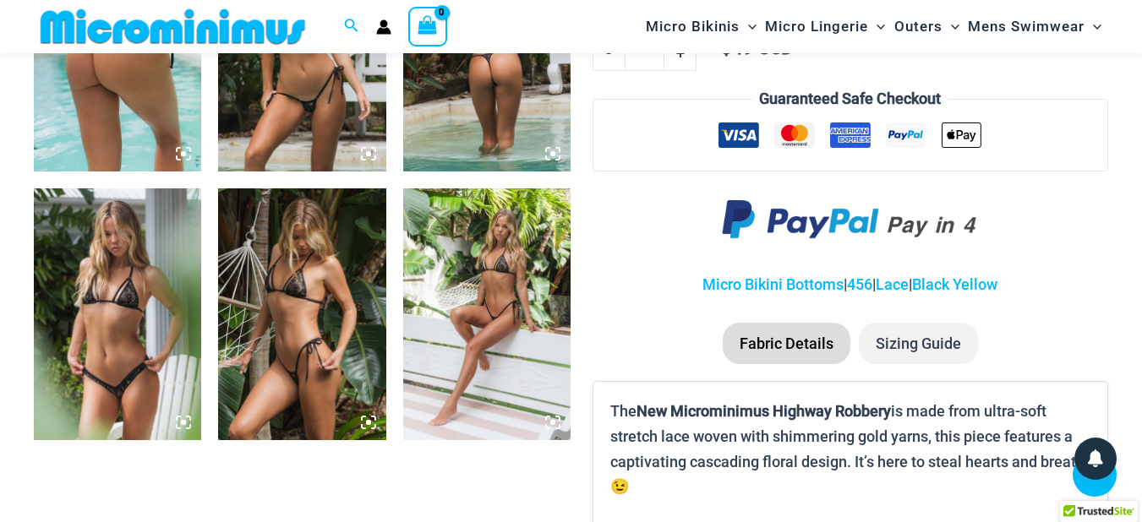
scroll to position [1202, 0]
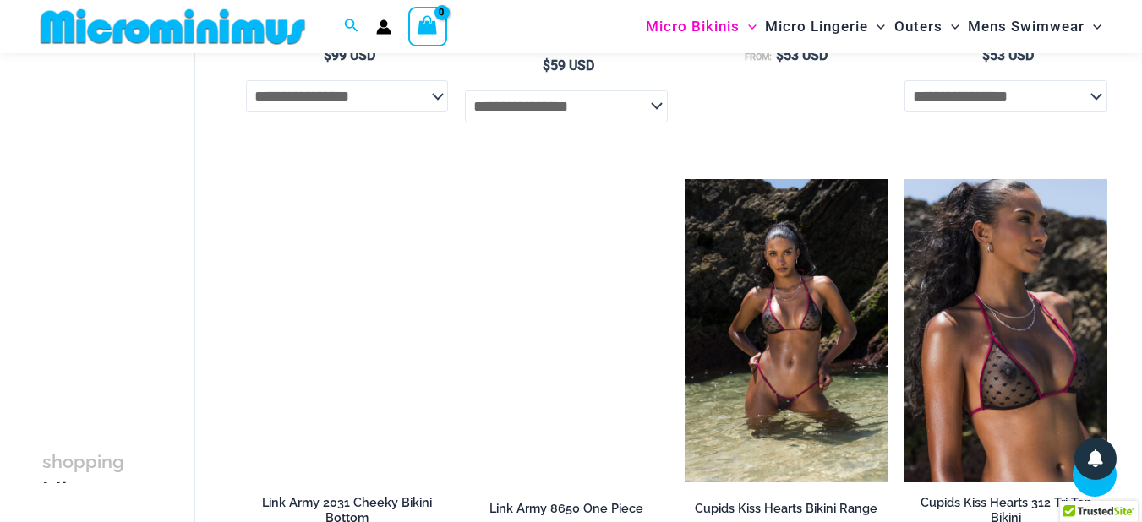
scroll to position [1913, 0]
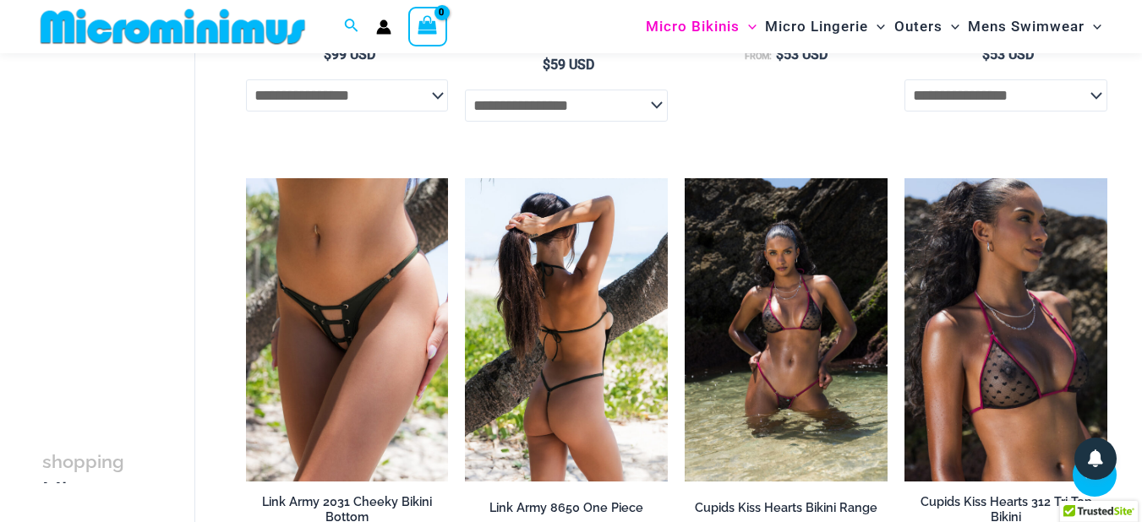
click at [591, 303] on img at bounding box center [566, 330] width 203 height 304
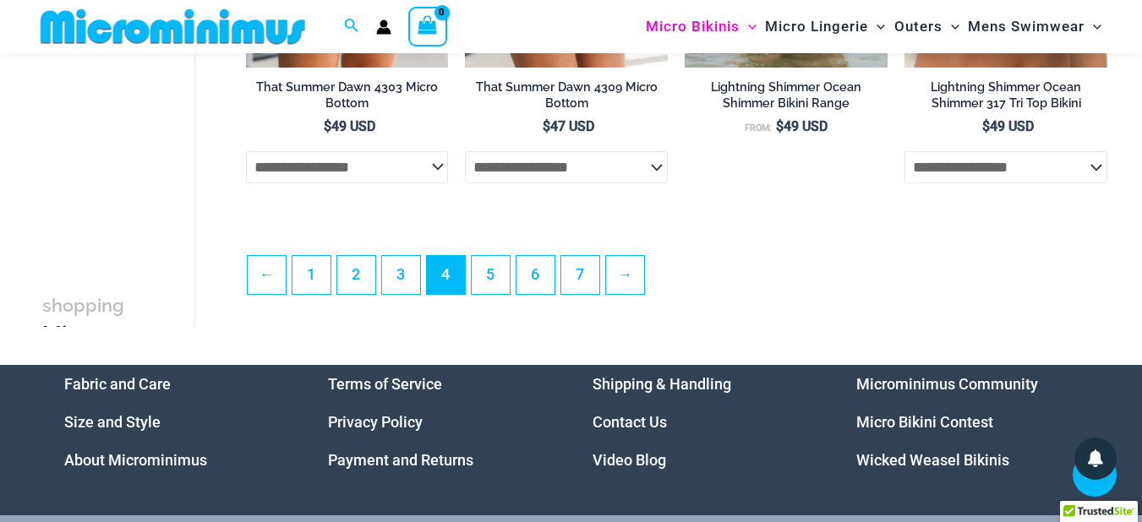
scroll to position [3827, 0]
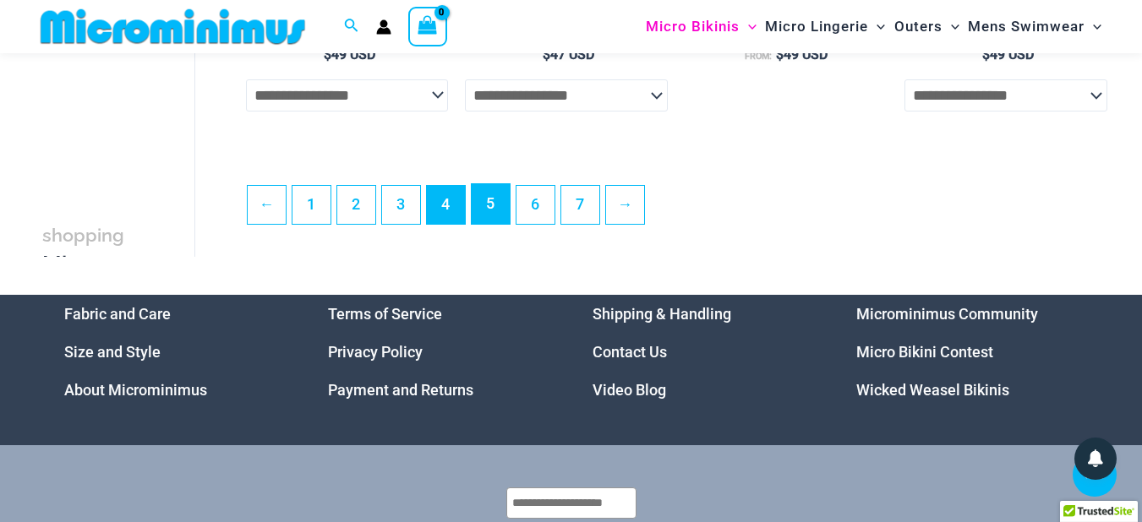
click at [486, 224] on link "5" at bounding box center [491, 204] width 38 height 40
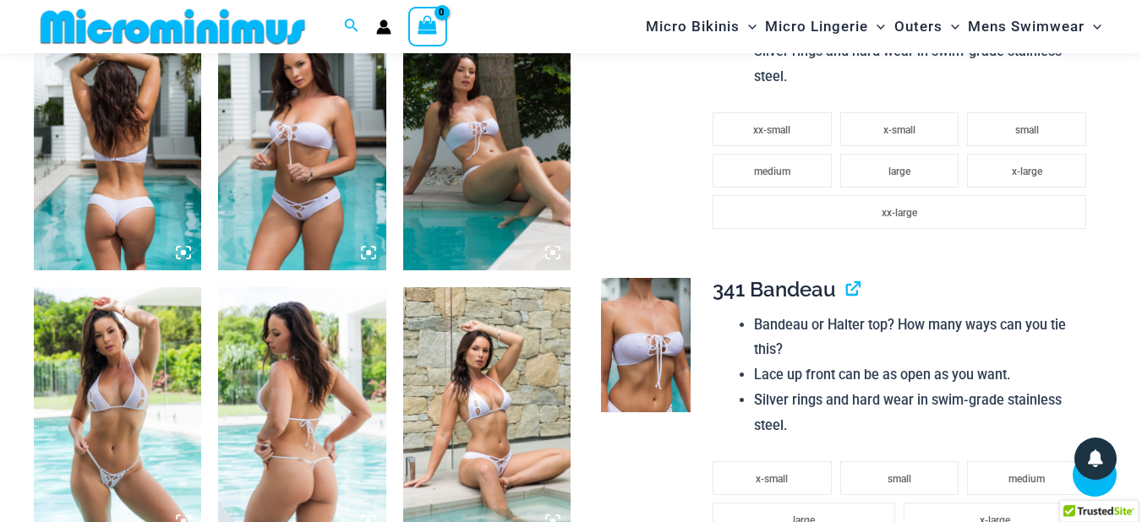
scroll to position [696, 0]
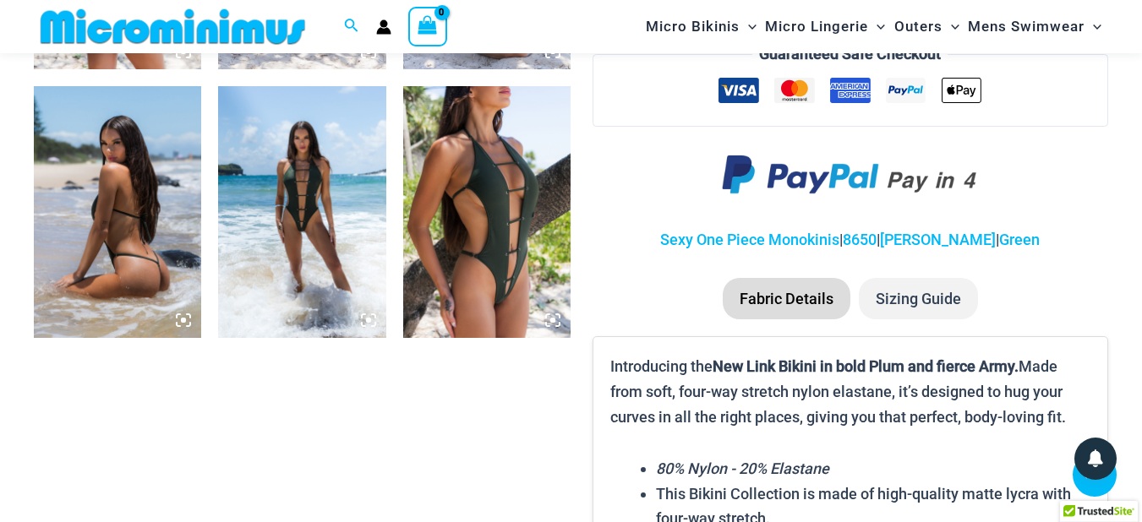
scroll to position [897, 0]
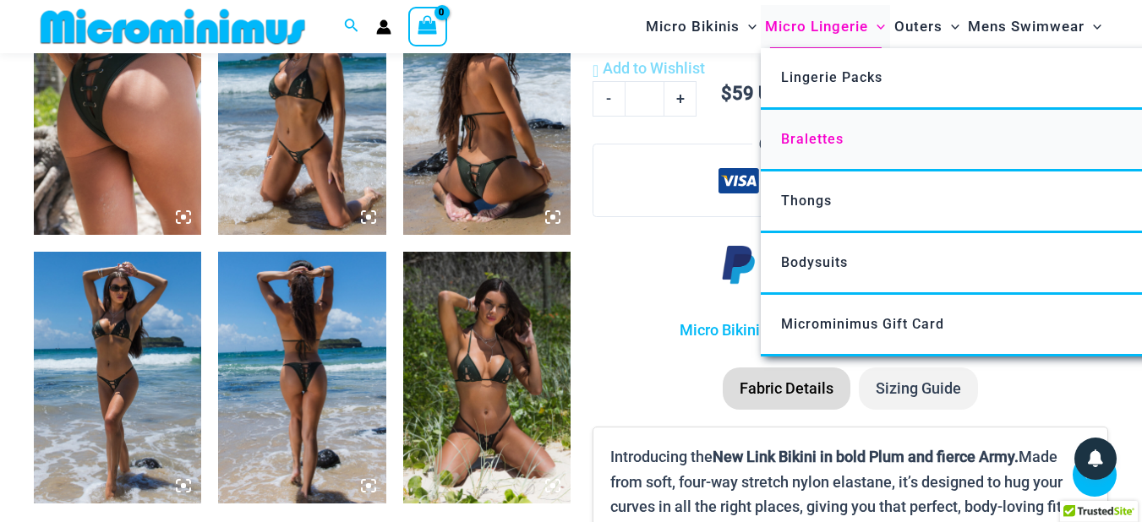
scroll to position [897, 0]
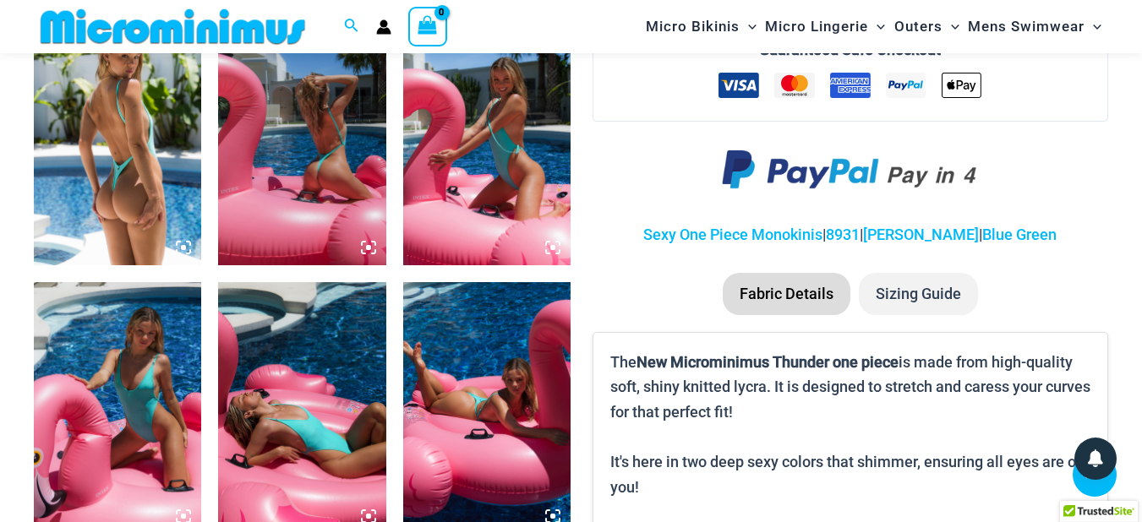
scroll to position [694, 0]
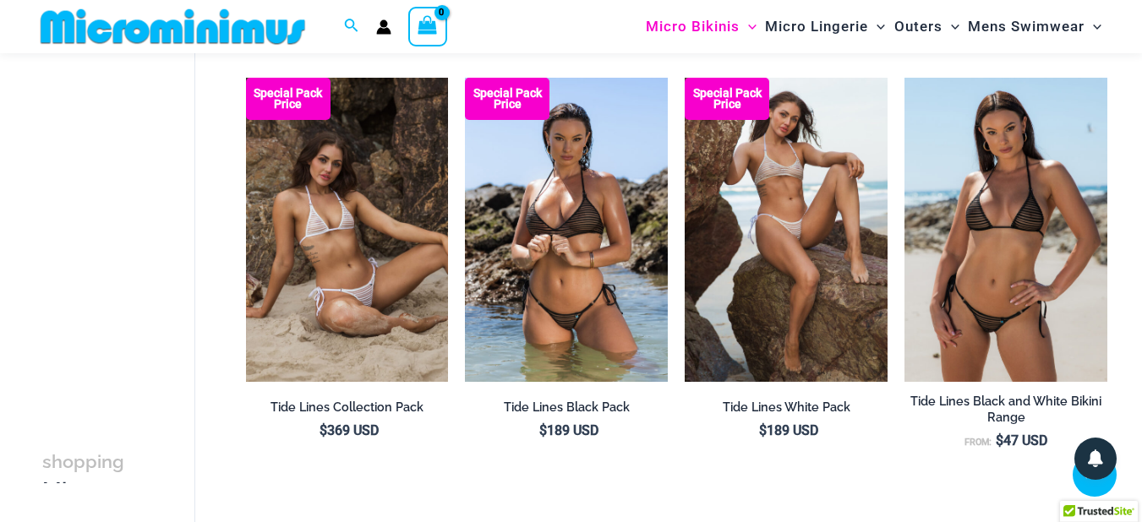
scroll to position [3736, 0]
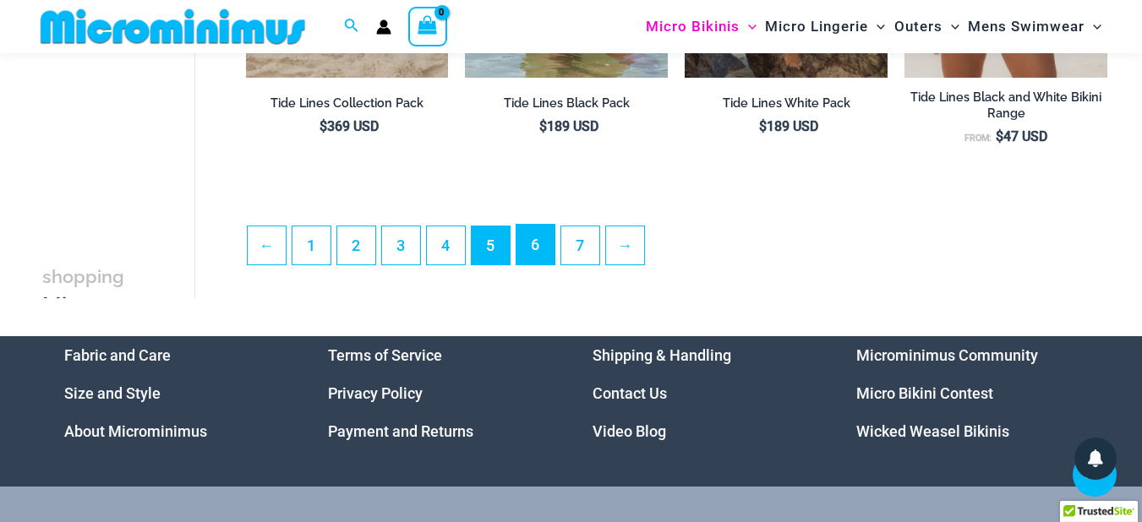
click at [538, 259] on link "6" at bounding box center [535, 245] width 38 height 40
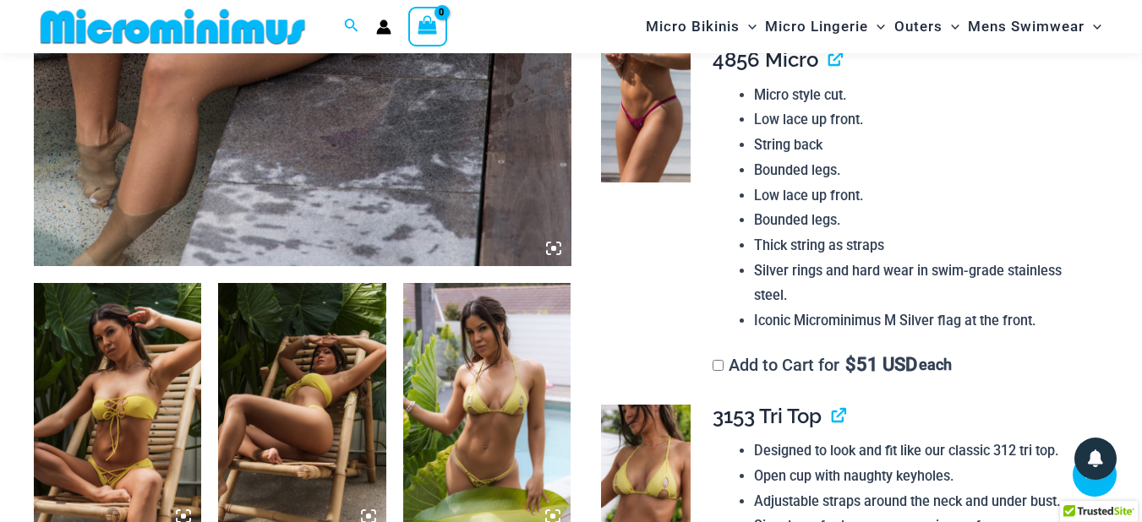
scroll to position [491, 0]
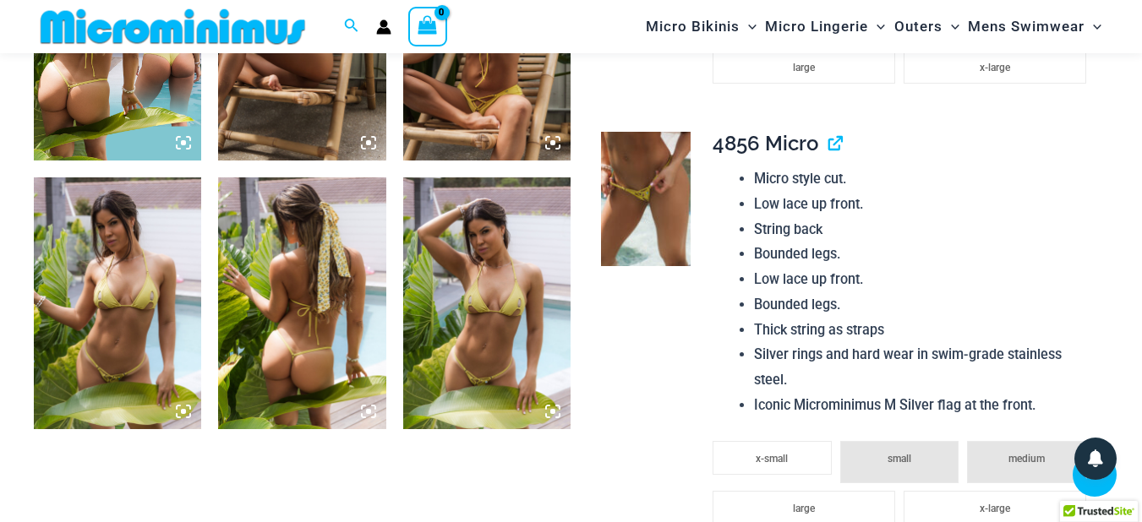
scroll to position [1100, 0]
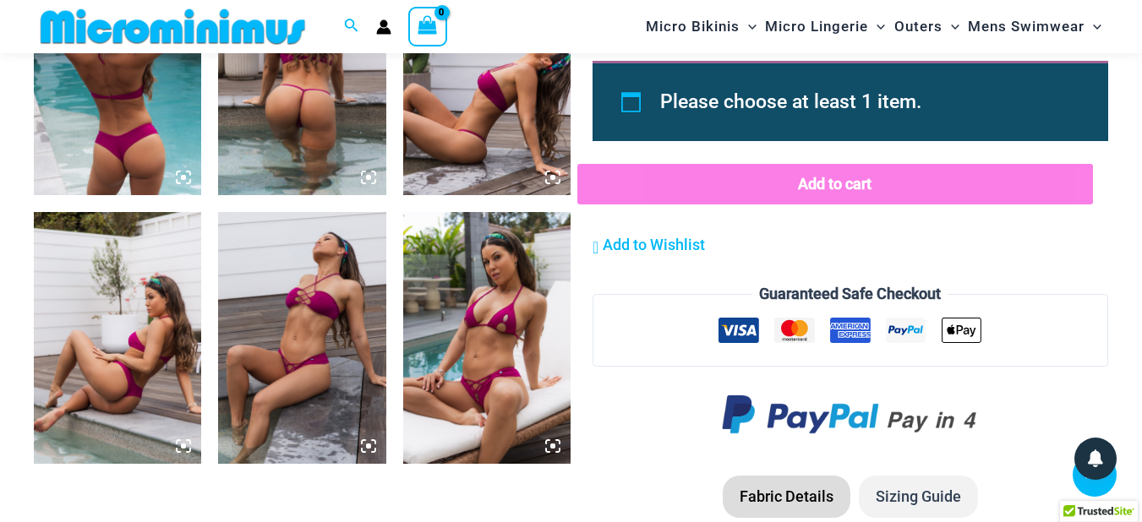
scroll to position [998, 0]
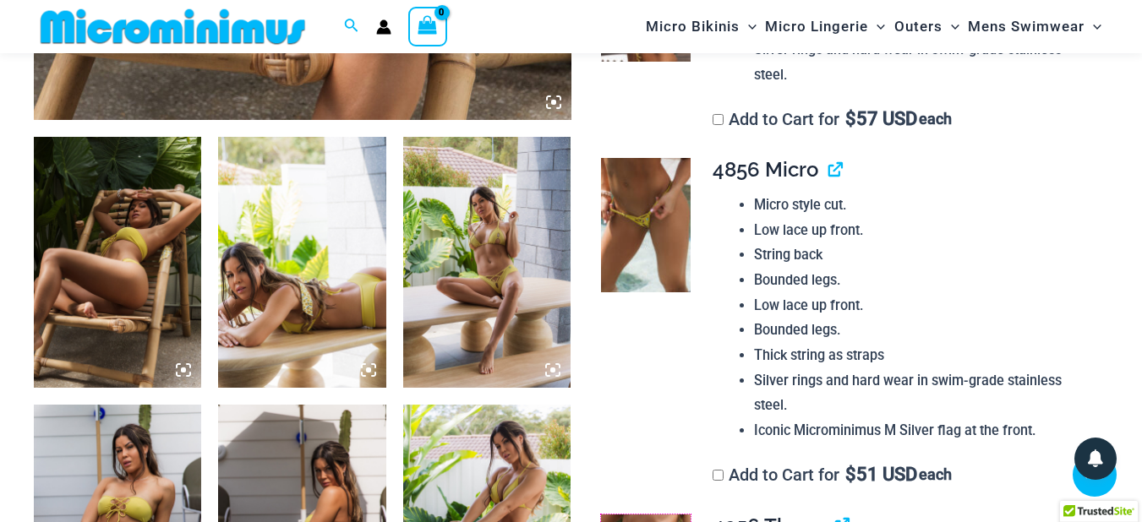
scroll to position [592, 0]
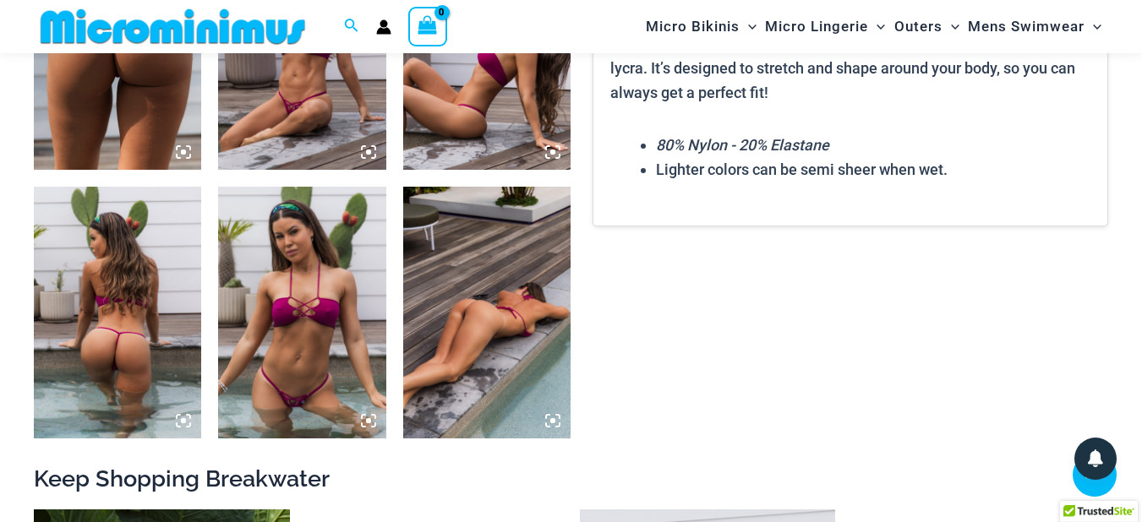
scroll to position [795, 0]
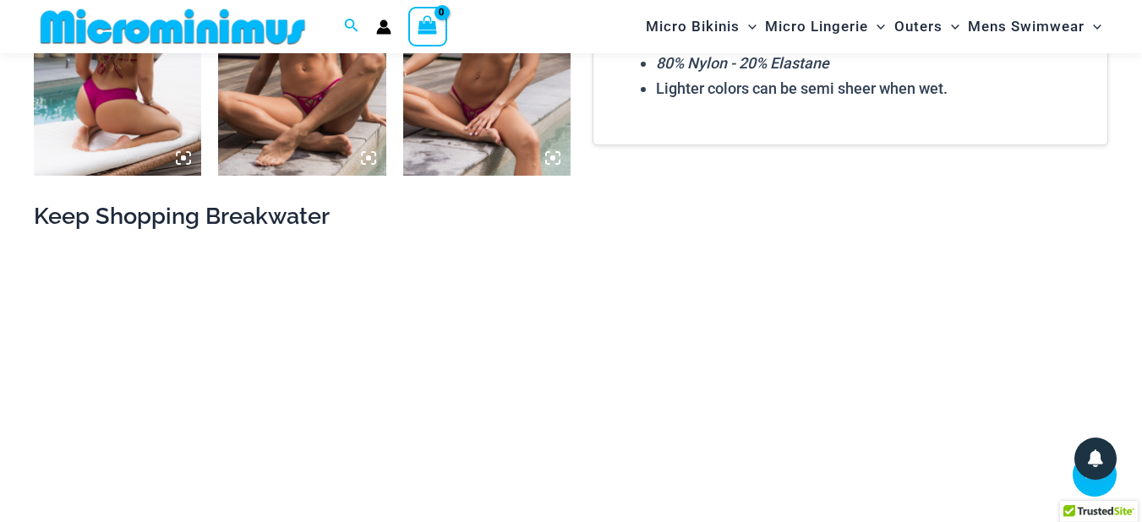
scroll to position [1506, 0]
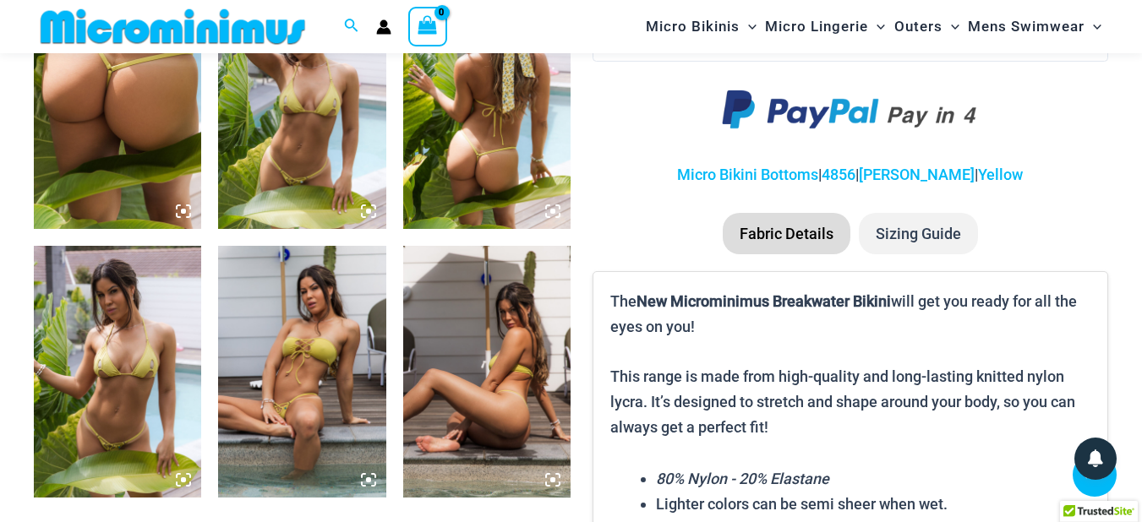
scroll to position [1202, 0]
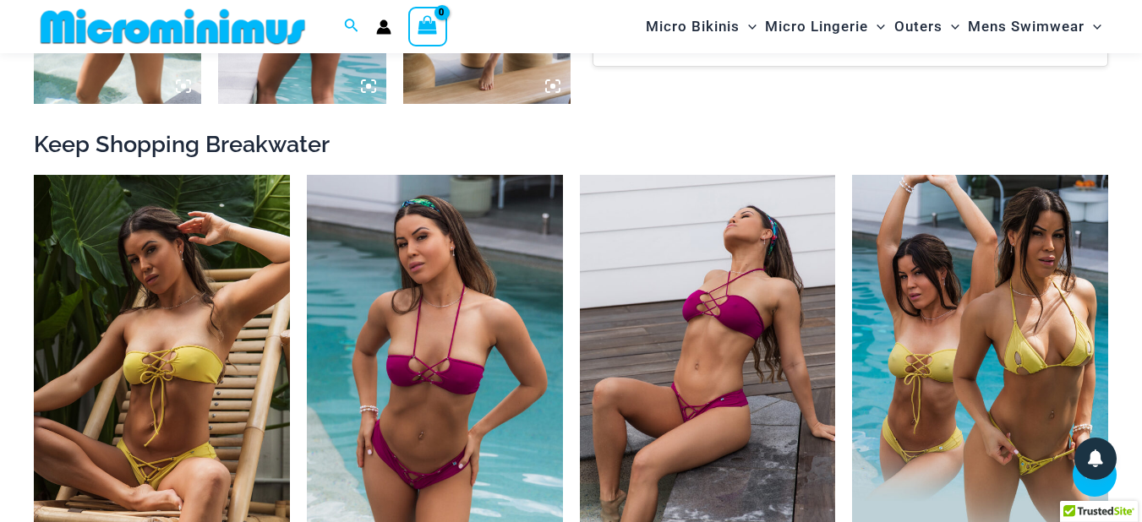
scroll to position [1404, 0]
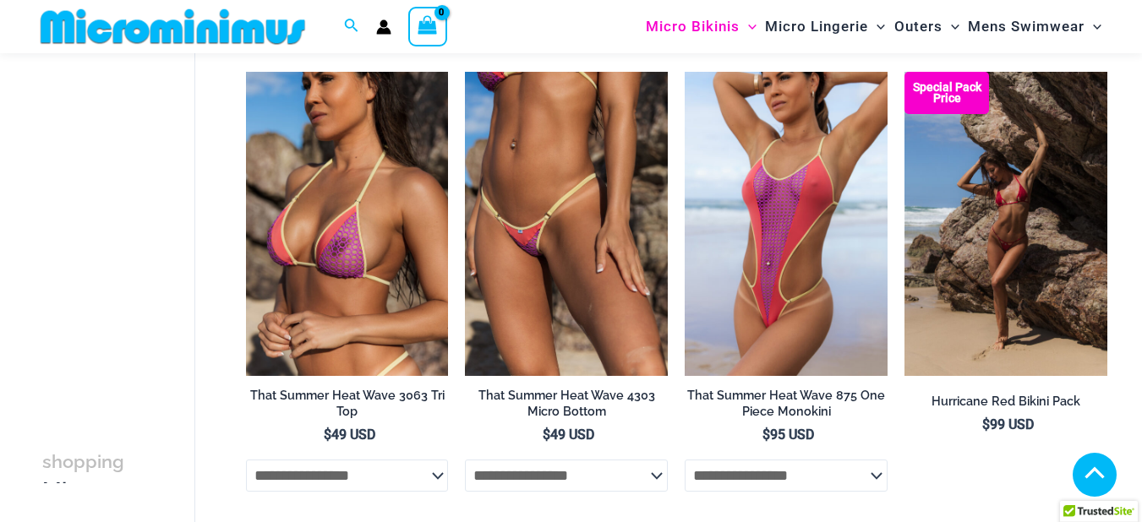
scroll to position [3632, 0]
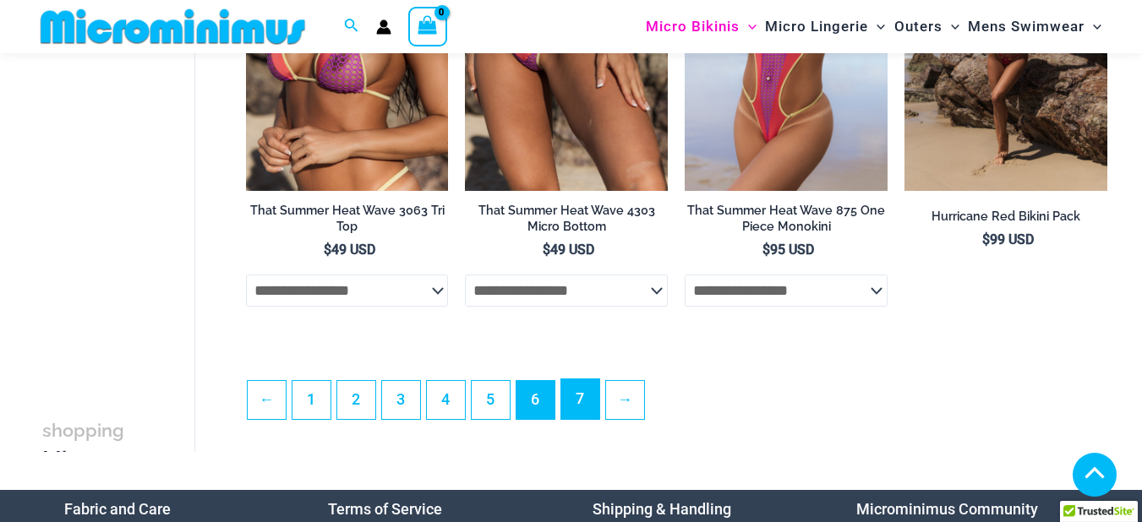
click at [589, 419] on link "7" at bounding box center [580, 399] width 38 height 40
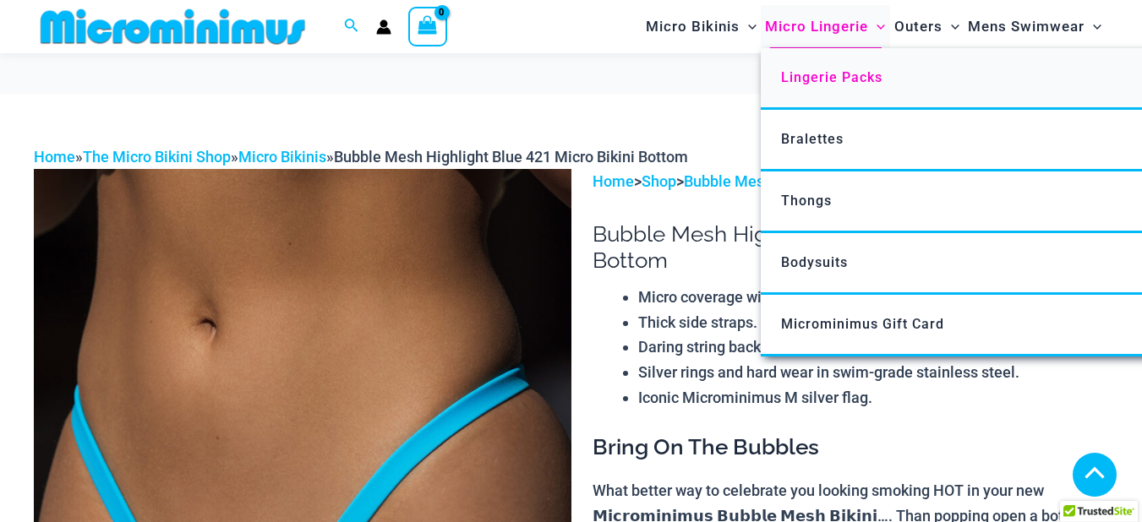
scroll to position [289, 0]
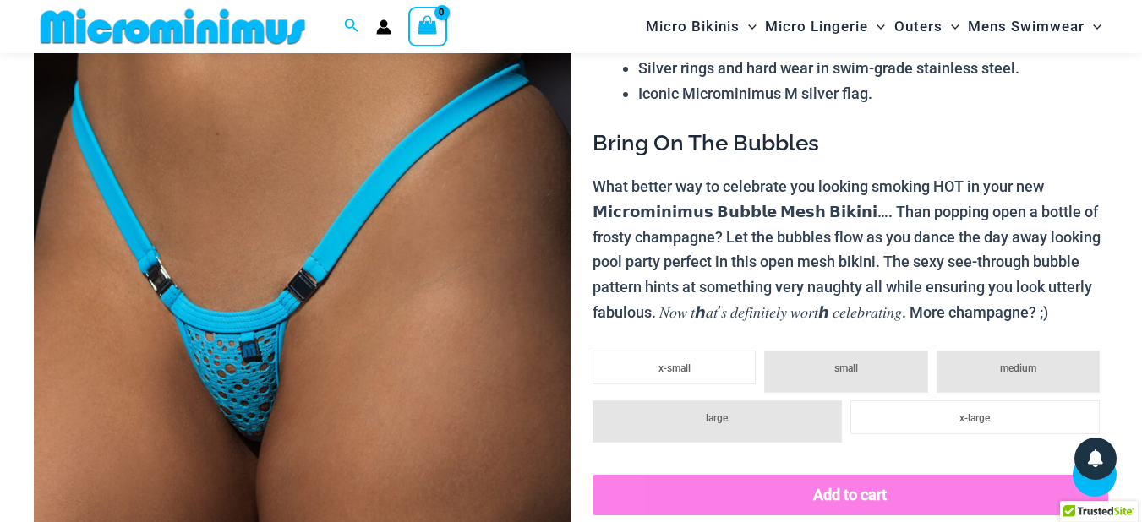
click at [259, 335] on img at bounding box center [302, 267] width 537 height 805
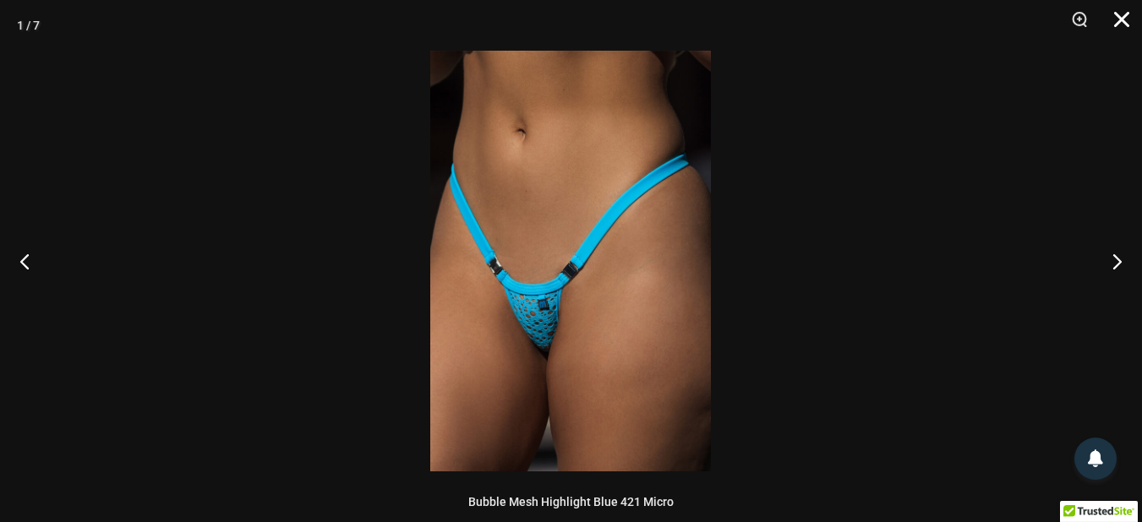
click at [1119, 14] on button "Close" at bounding box center [1115, 25] width 42 height 51
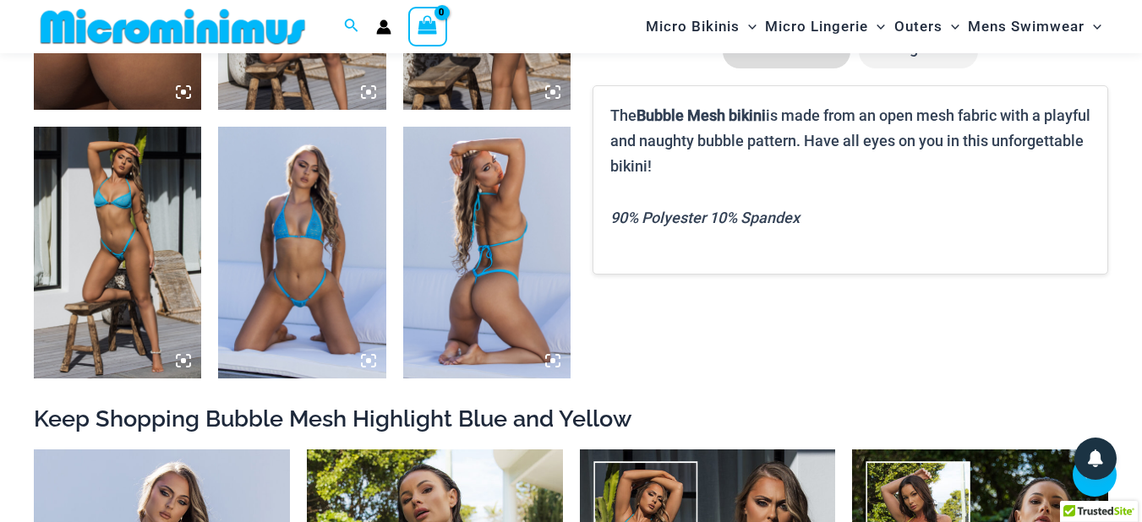
scroll to position [1506, 0]
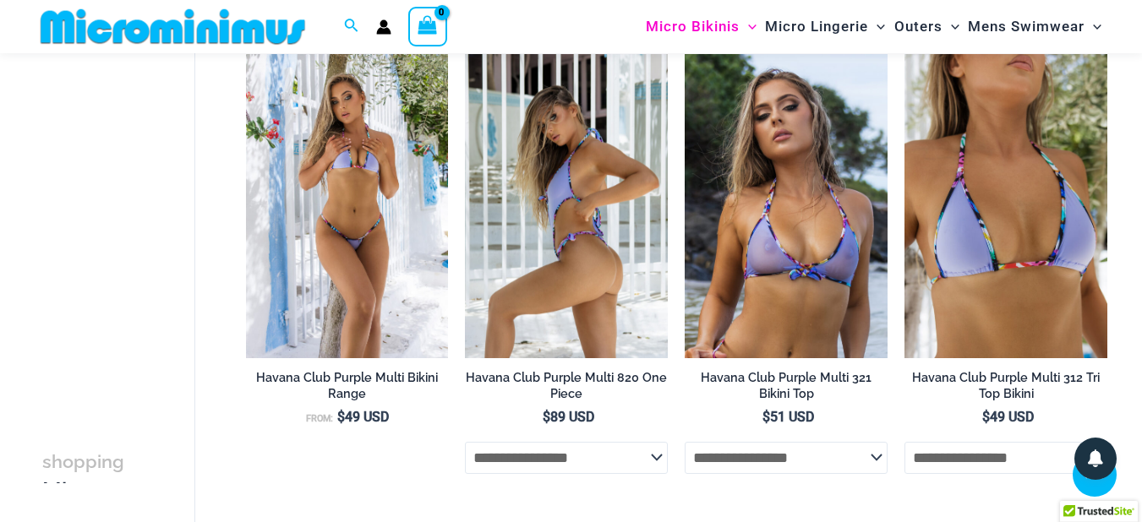
scroll to position [2826, 0]
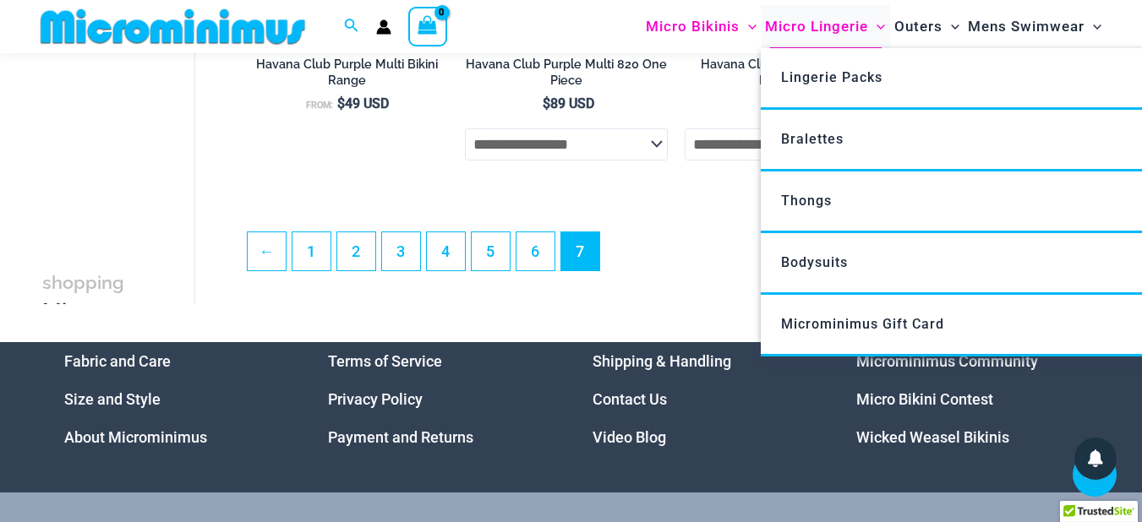
click at [819, 27] on span "Micro Lingerie" at bounding box center [816, 26] width 103 height 43
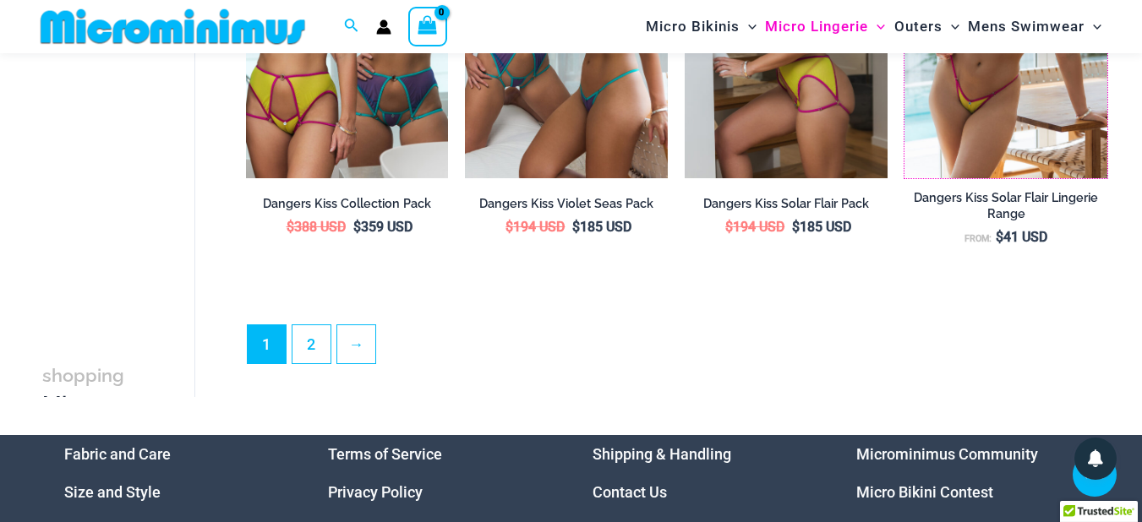
scroll to position [3853, 0]
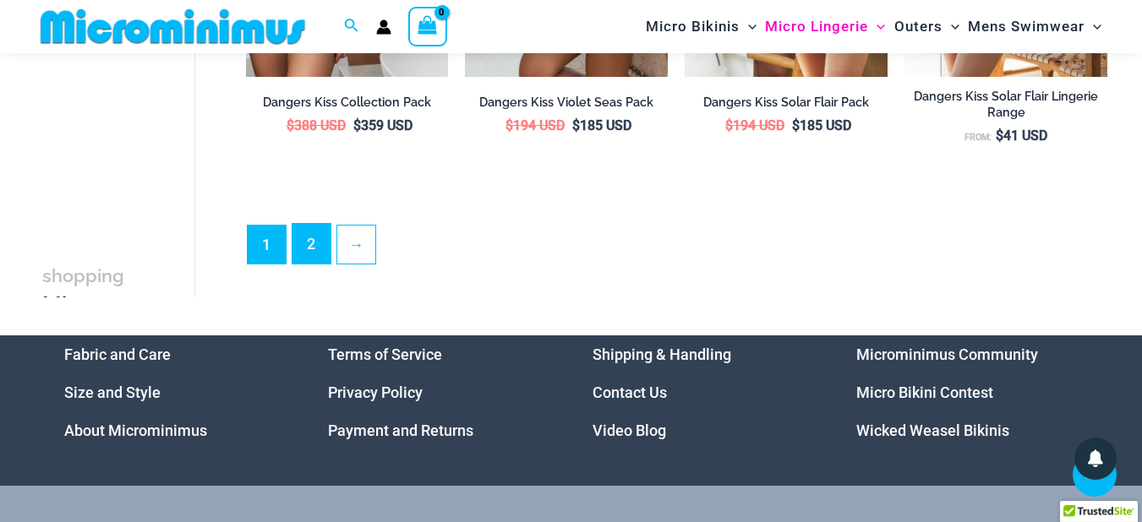
click at [310, 260] on link "2" at bounding box center [311, 244] width 38 height 40
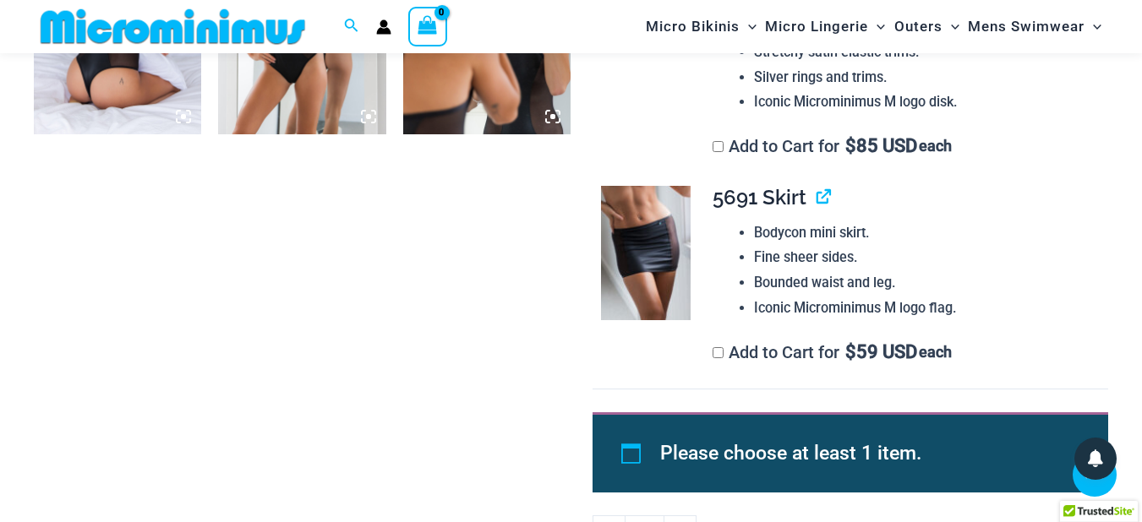
scroll to position [1911, 0]
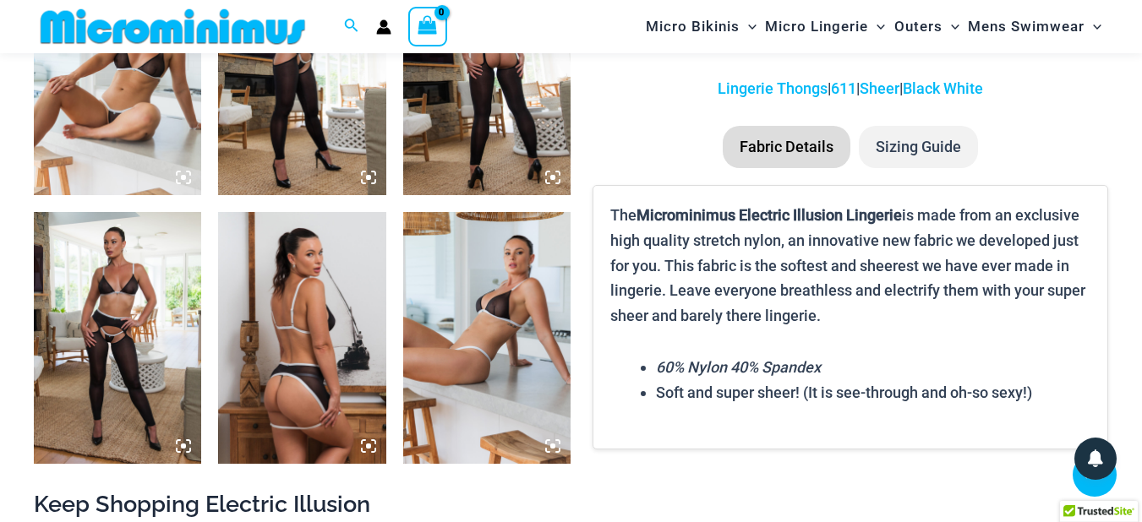
scroll to position [1302, 0]
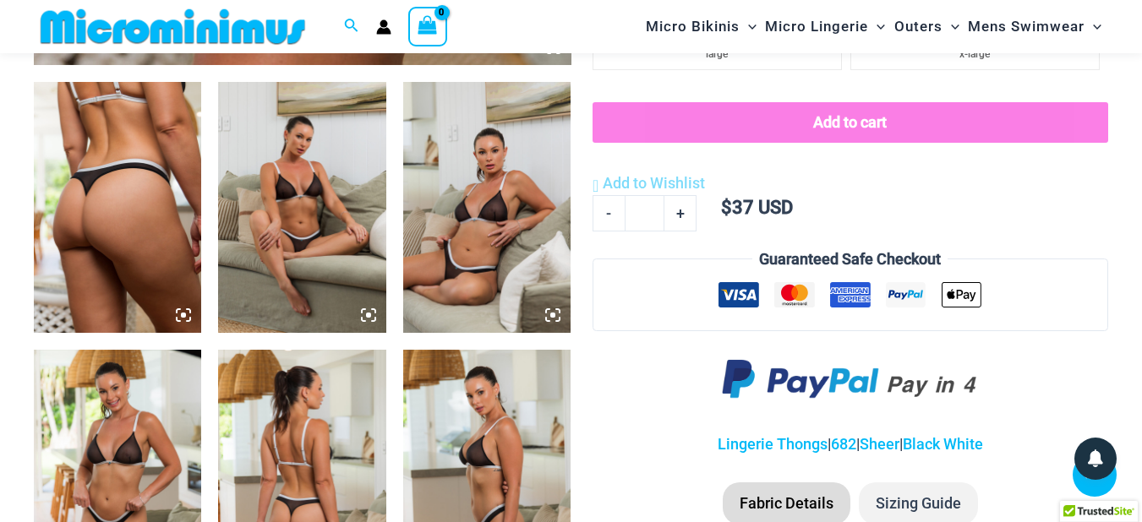
scroll to position [999, 0]
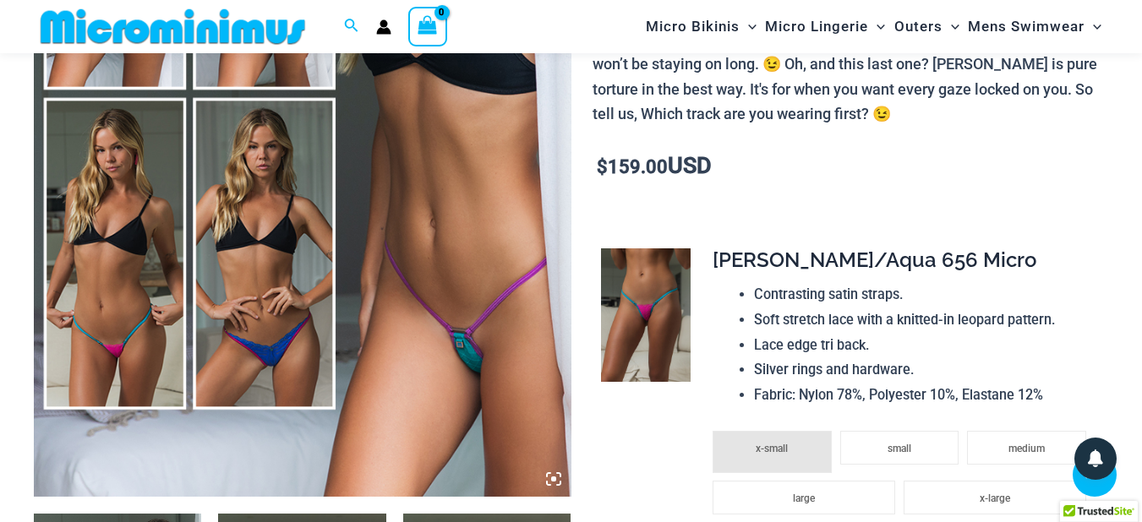
scroll to position [289, 0]
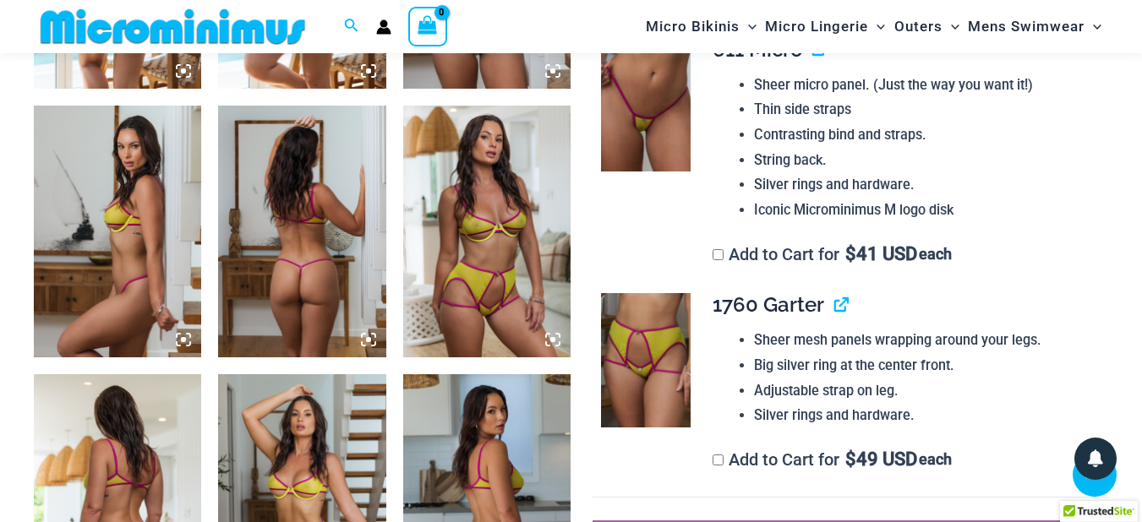
scroll to position [1404, 0]
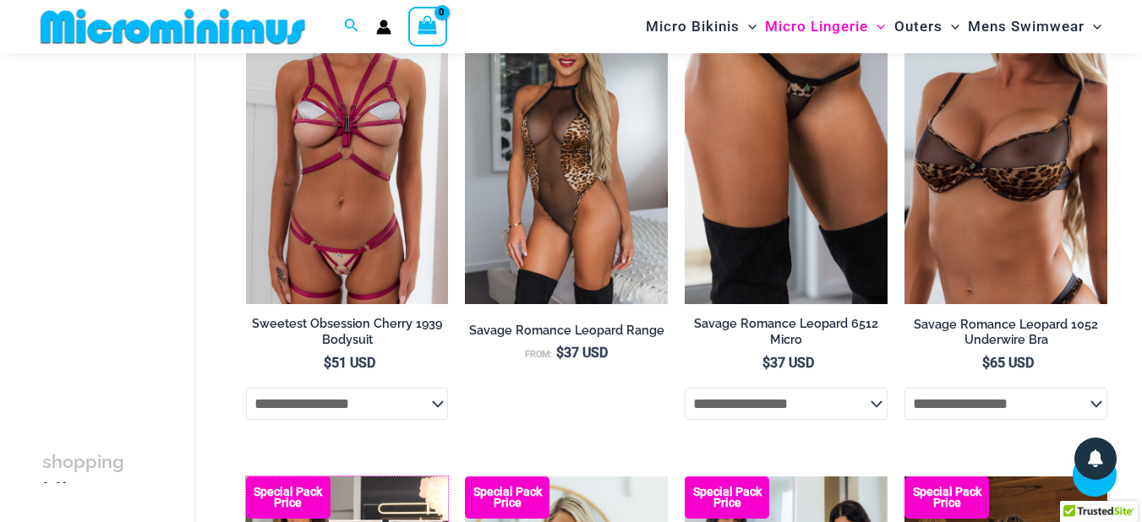
scroll to position [2816, 0]
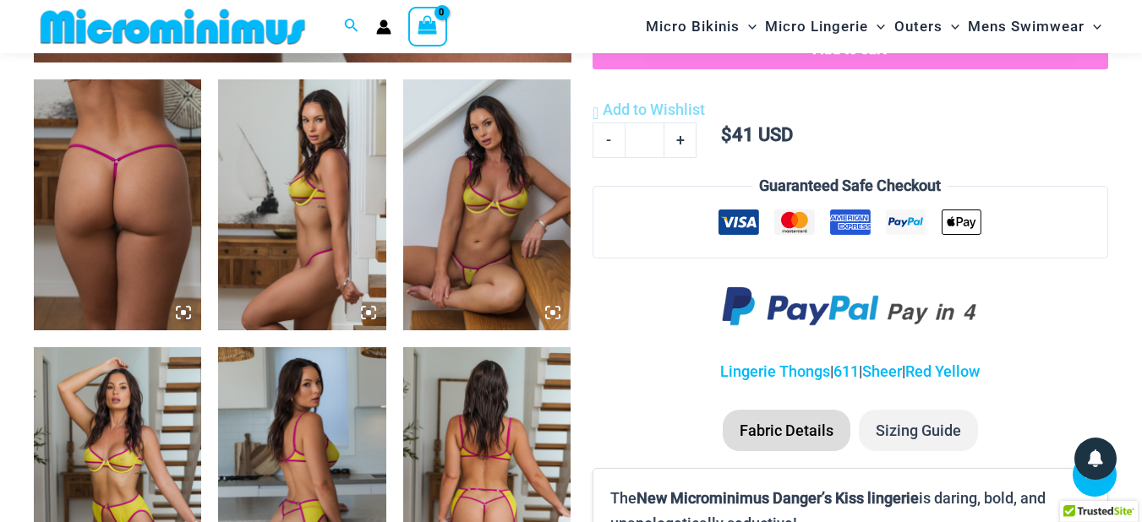
scroll to position [1100, 0]
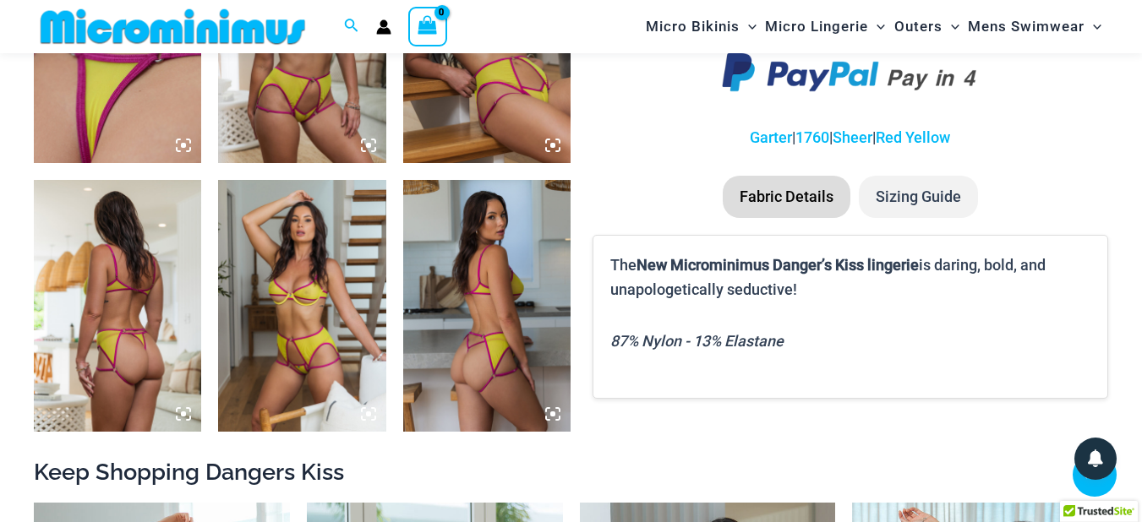
scroll to position [1099, 0]
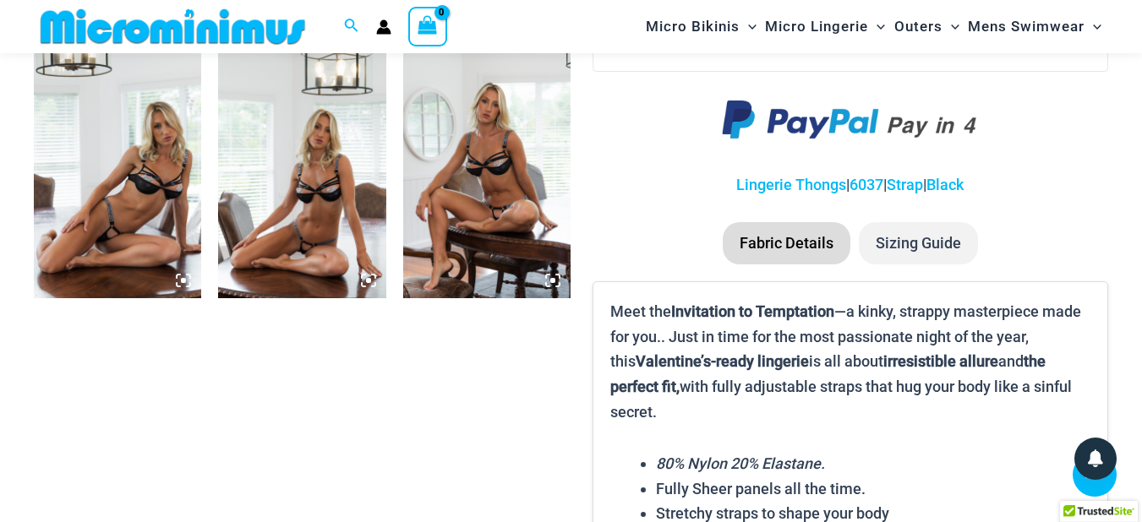
scroll to position [1201, 0]
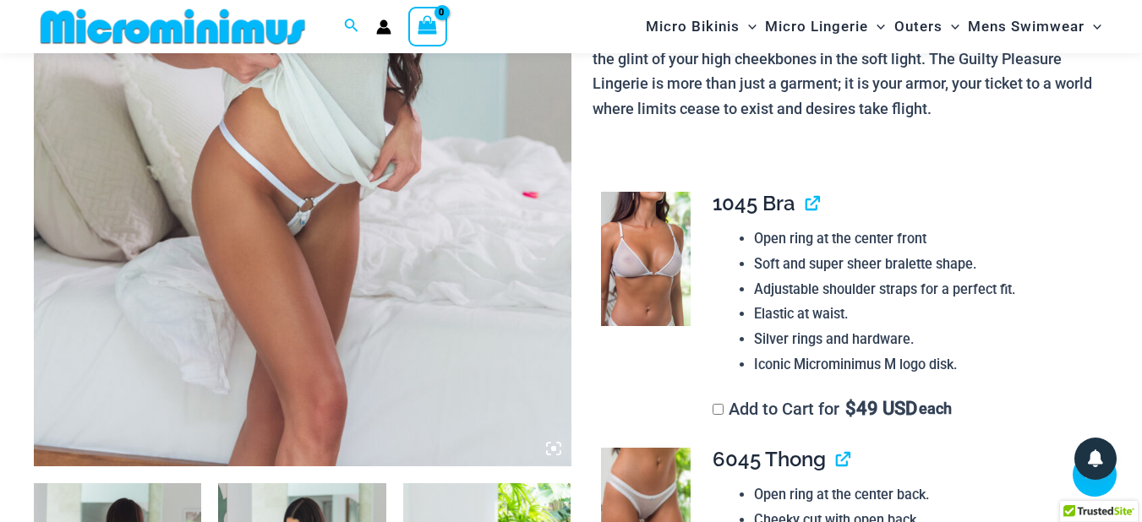
scroll to position [492, 0]
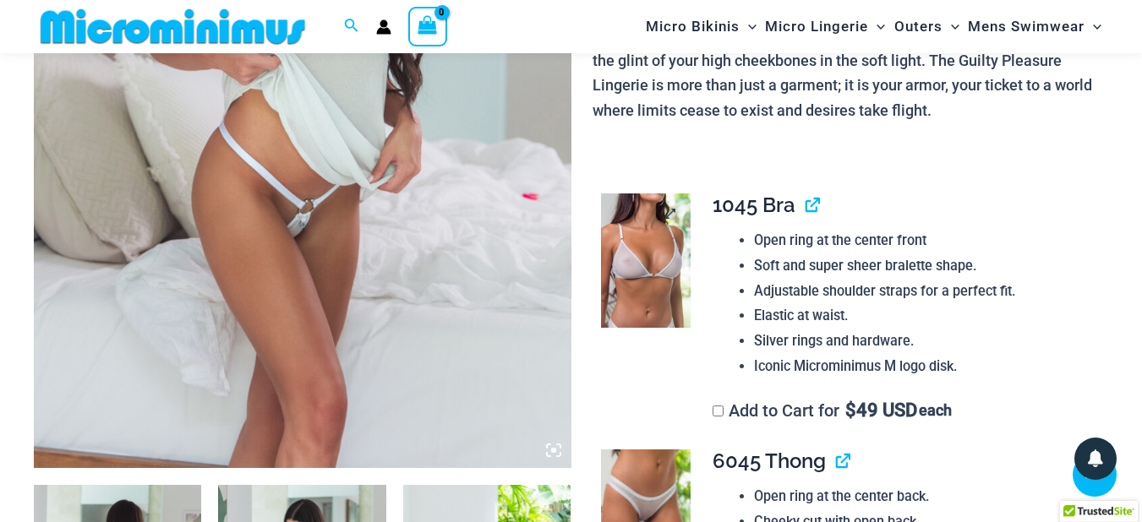
click at [636, 263] on img at bounding box center [646, 261] width 90 height 134
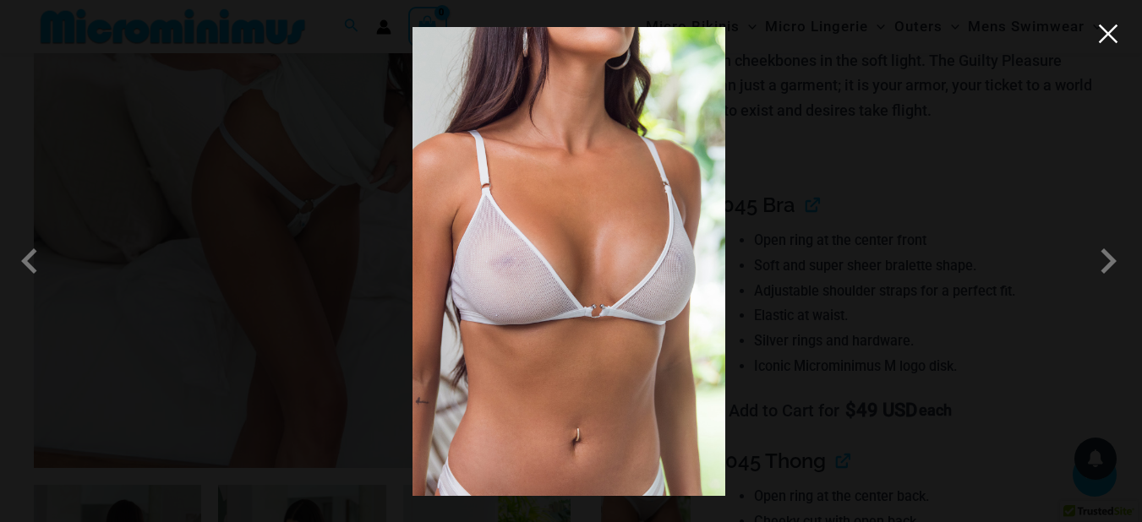
click at [1109, 41] on button "Close" at bounding box center [1107, 33] width 25 height 25
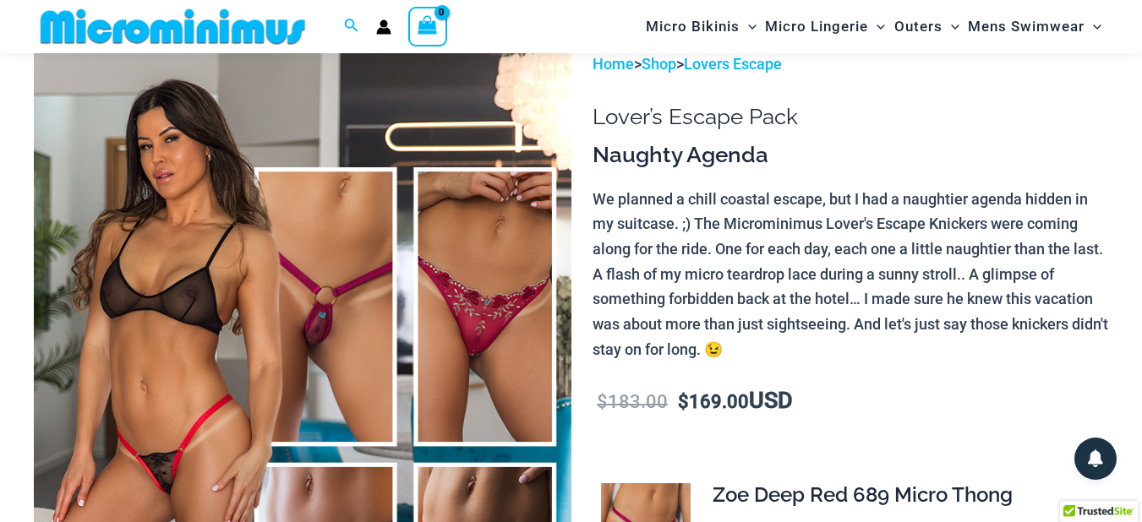
scroll to position [86, 0]
